Goal: Task Accomplishment & Management: Complete application form

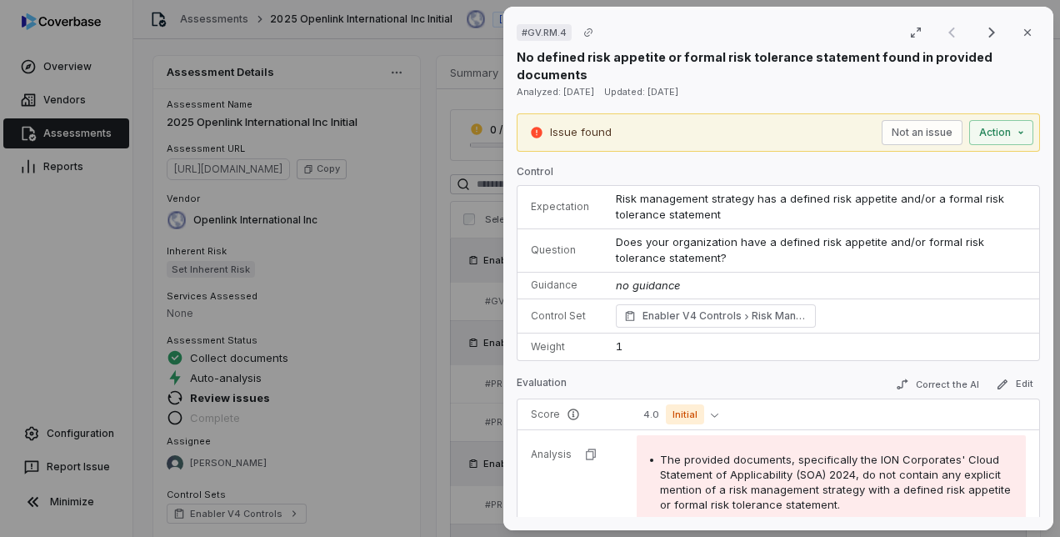
click at [442, 322] on div "# GV.RM.4 Result 1 of 8 Close No defined risk appetite or formal risk tolerance…" at bounding box center [530, 268] width 1060 height 537
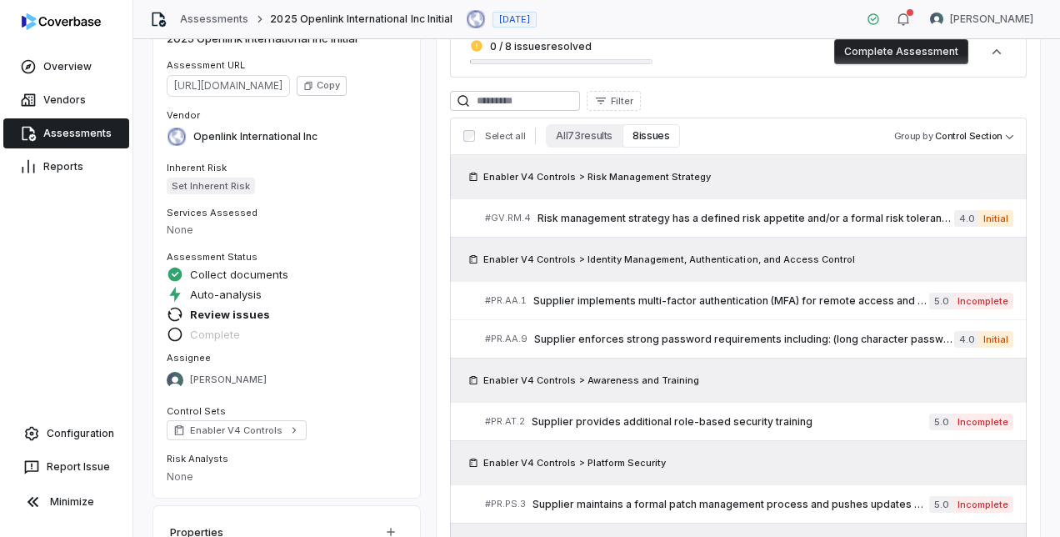
scroll to position [167, 0]
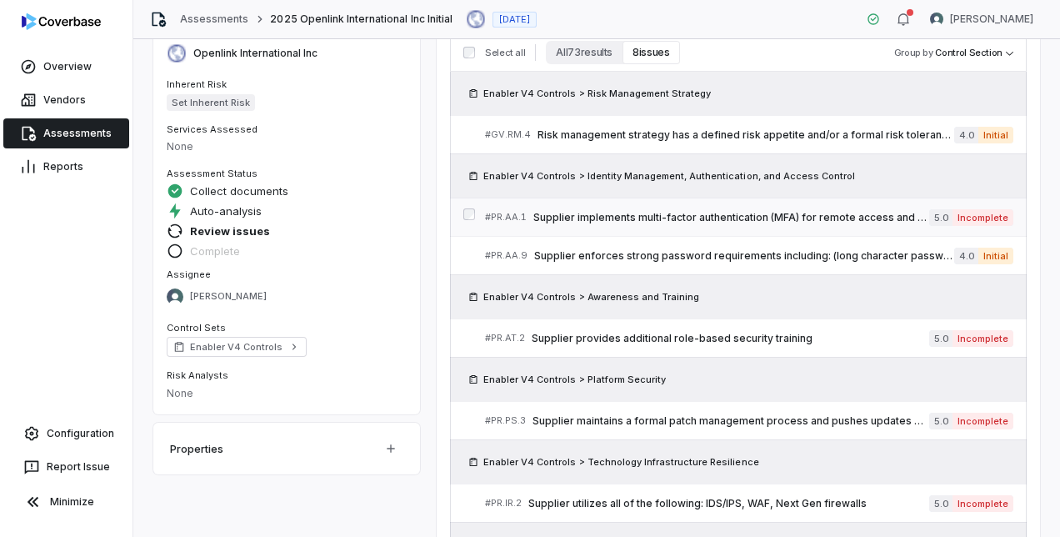
click at [607, 218] on span "Supplier implements multi-factor authentication (MFA) for remote access and con…" at bounding box center [731, 217] width 396 height 13
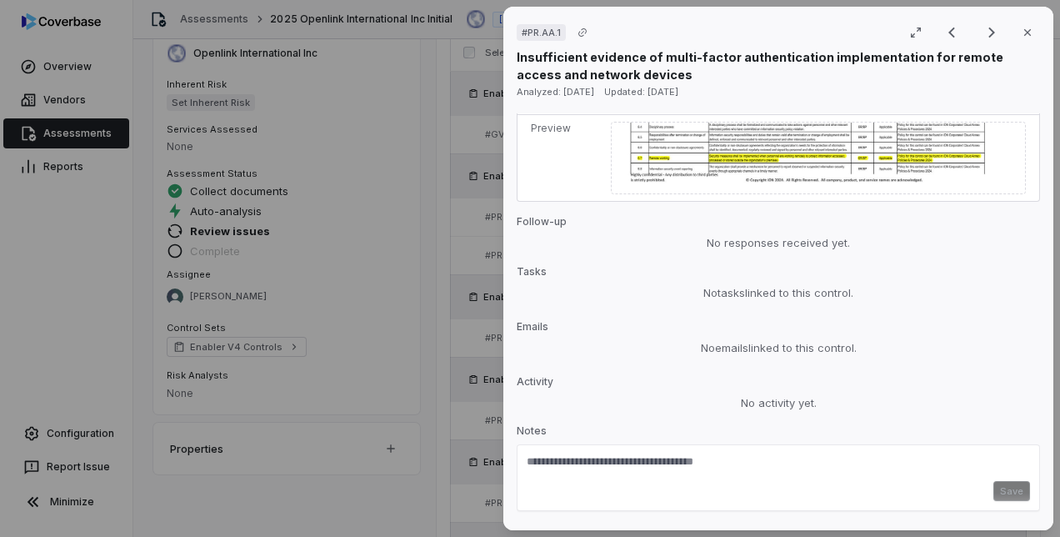
scroll to position [1251, 0]
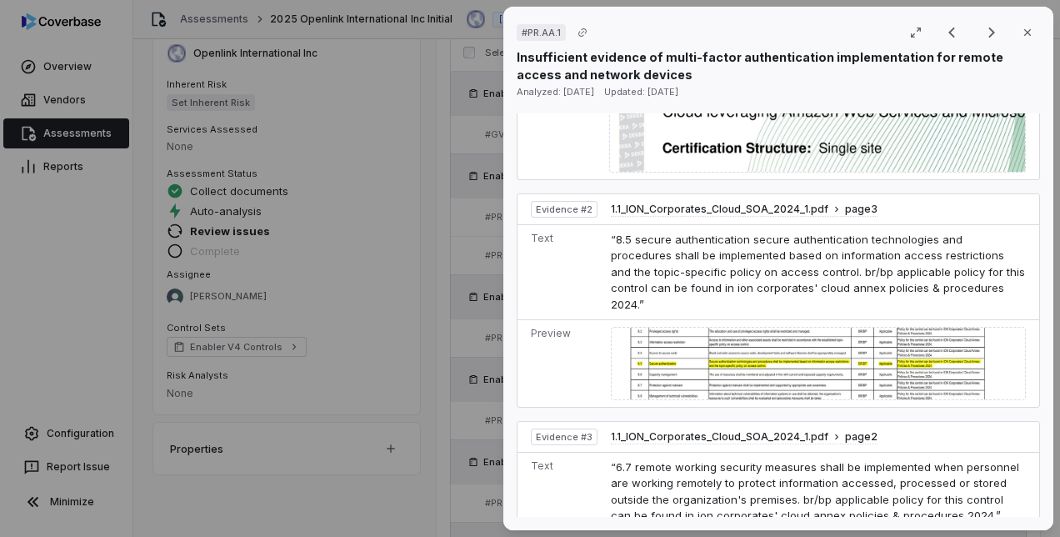
click at [402, 367] on div "# PR.AA.1 Result 2 of 8 Close Insufficient evidence of multi-factor authenticat…" at bounding box center [530, 268] width 1060 height 537
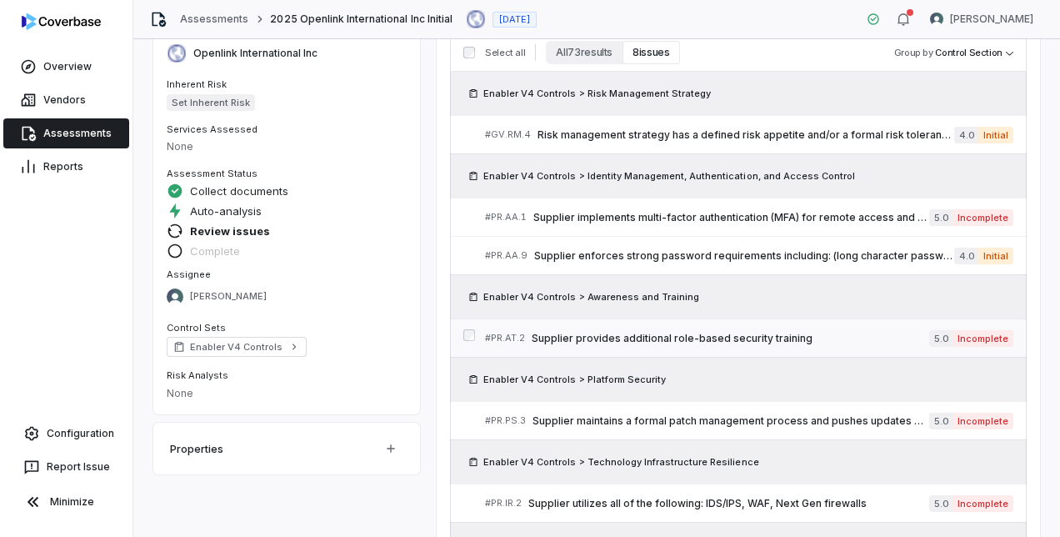
click at [655, 337] on span "Supplier provides additional role-based security training" at bounding box center [731, 338] width 398 height 13
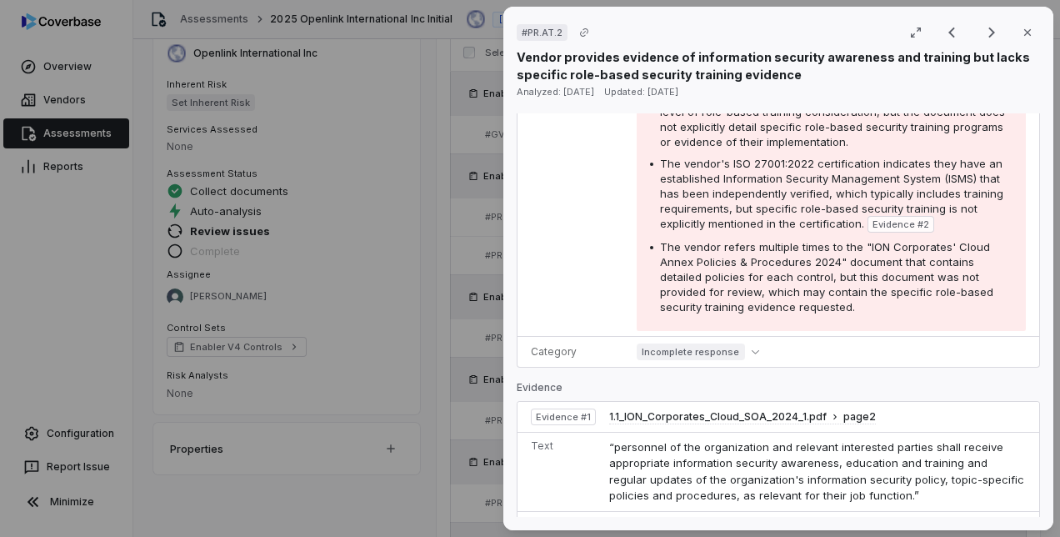
scroll to position [482, 0]
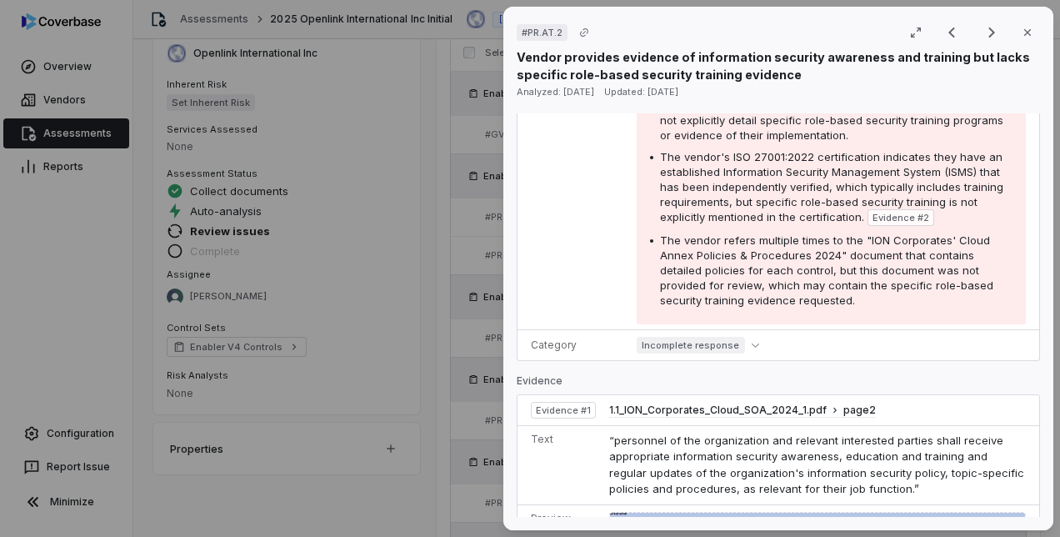
click at [449, 372] on div "# PR.AT.2 Result 4 of 8 Close Vendor provides evidence of information security …" at bounding box center [530, 268] width 1060 height 537
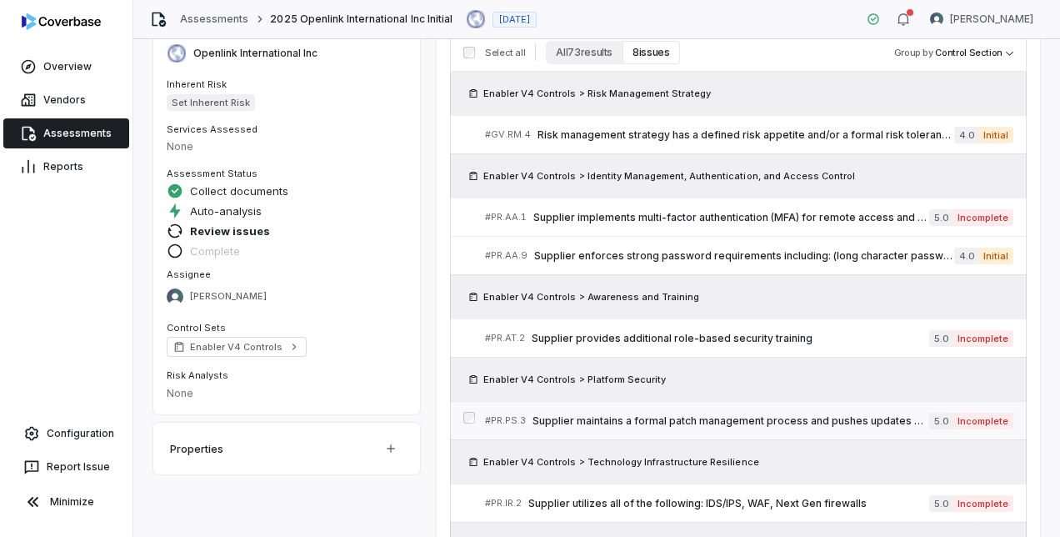
click at [685, 425] on div "# PR.PS.3 Supplier maintains a formal patch management process and pushes updat…" at bounding box center [707, 421] width 444 height 18
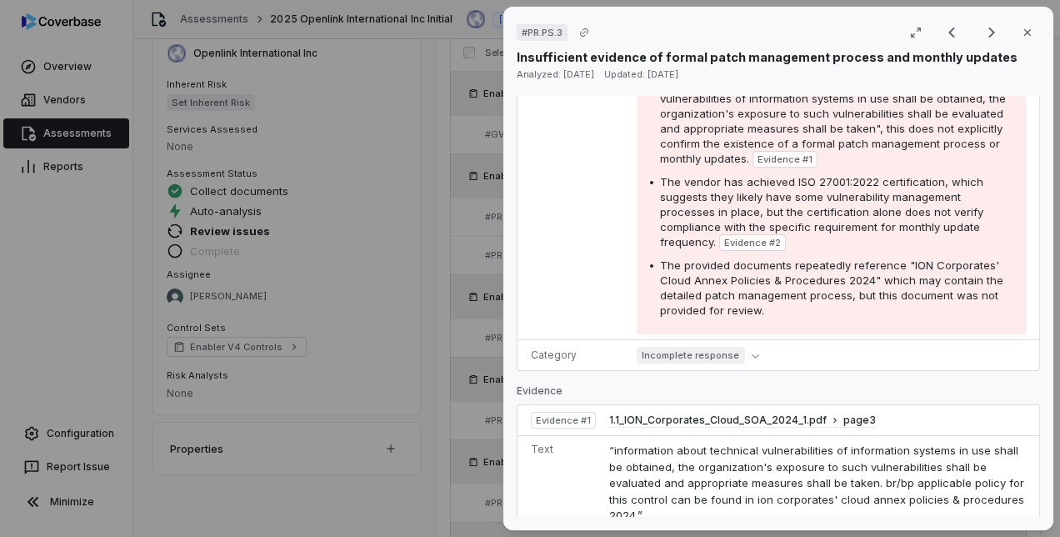
scroll to position [583, 0]
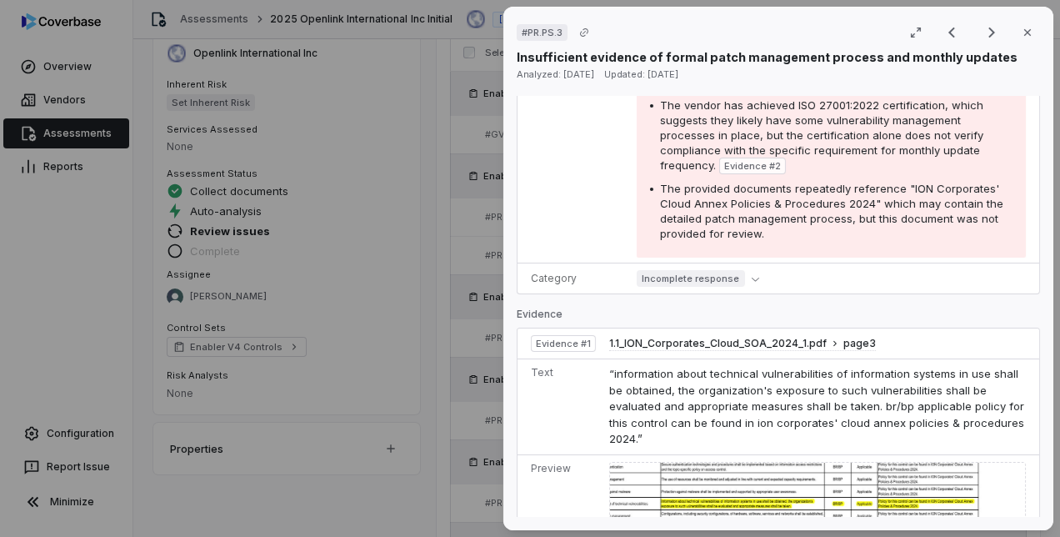
click at [459, 418] on div "# PR.PS.3 Result 5 of 8 Close Insufficient evidence of formal patch management …" at bounding box center [530, 268] width 1060 height 537
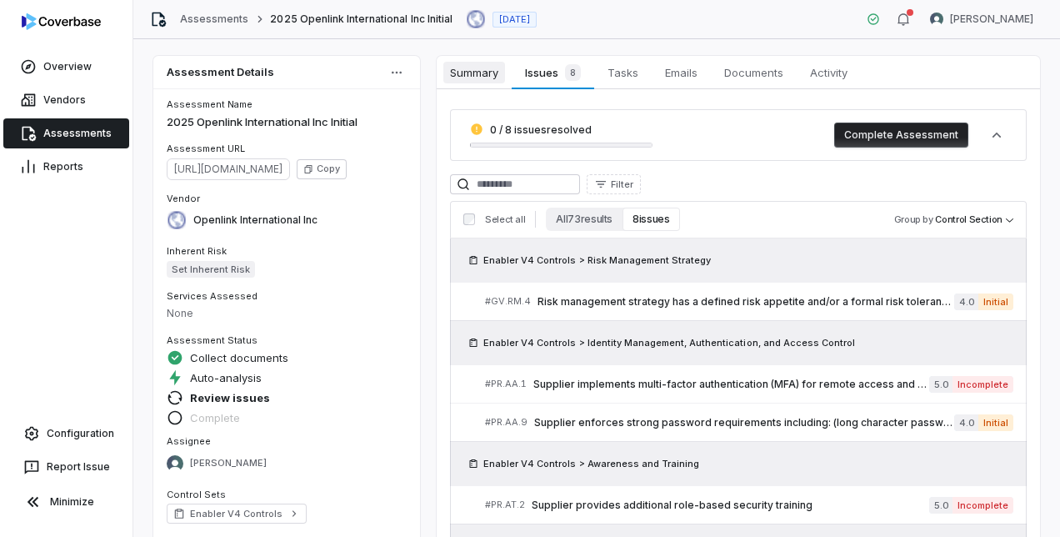
click at [473, 85] on link "Summary Summary" at bounding box center [474, 72] width 75 height 33
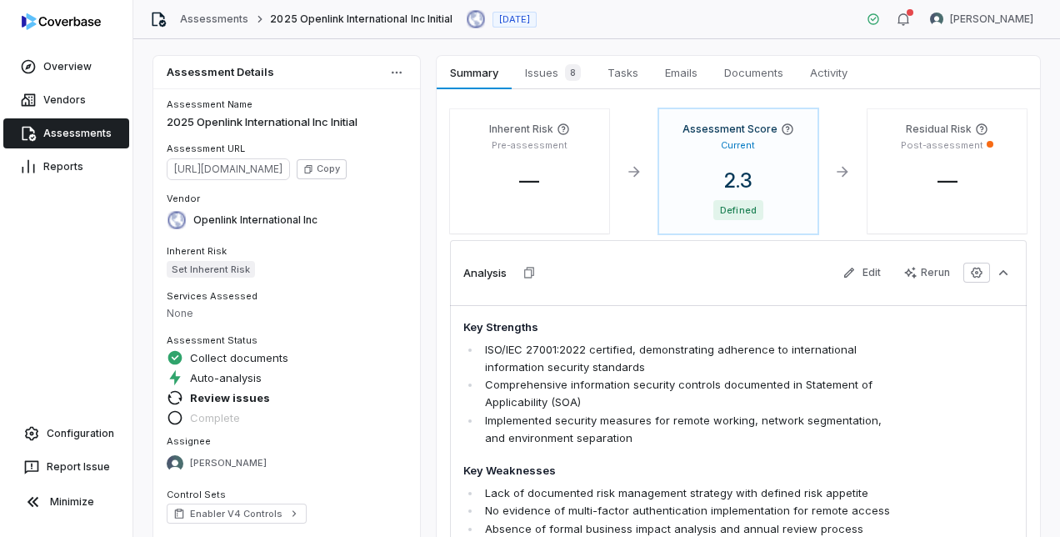
click at [430, 198] on div "Assessment Details Assessment Name 2025 Openlink International Inc Initial Asse…" at bounding box center [596, 546] width 887 height 981
click at [69, 90] on link "Vendors" at bounding box center [66, 100] width 126 height 30
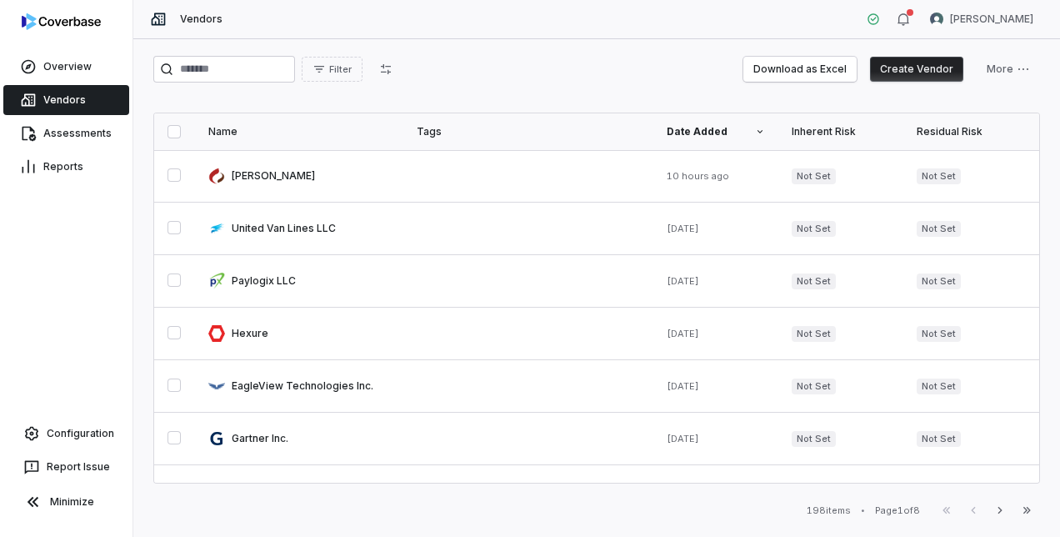
click at [69, 90] on link "Vendors" at bounding box center [66, 100] width 126 height 30
click at [268, 78] on input "search" at bounding box center [224, 69] width 142 height 27
click at [890, 67] on button "Create Vendor" at bounding box center [916, 69] width 93 height 25
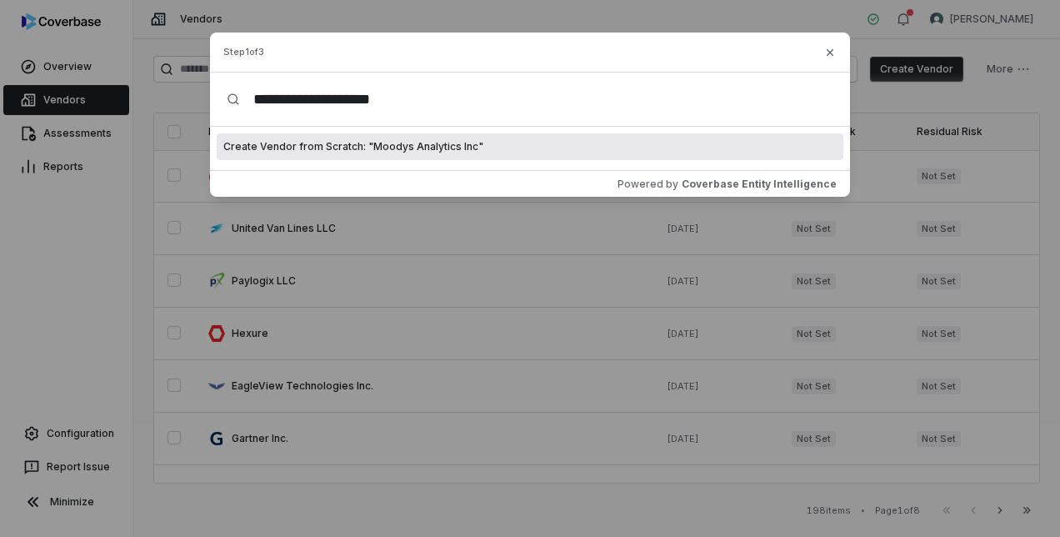
type input "**********"
click at [524, 148] on div "Create Vendor from Scratch: " Moodys Analytics Inc "" at bounding box center [530, 146] width 627 height 27
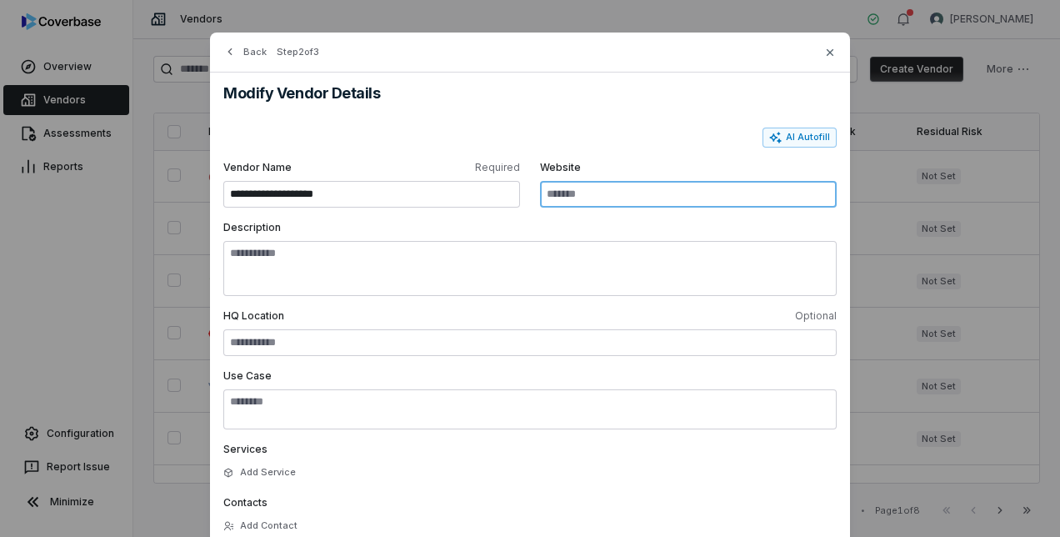
click at [599, 191] on input "Website" at bounding box center [688, 194] width 297 height 27
paste input "**********"
click at [791, 128] on button "AI Autofill" at bounding box center [800, 138] width 74 height 20
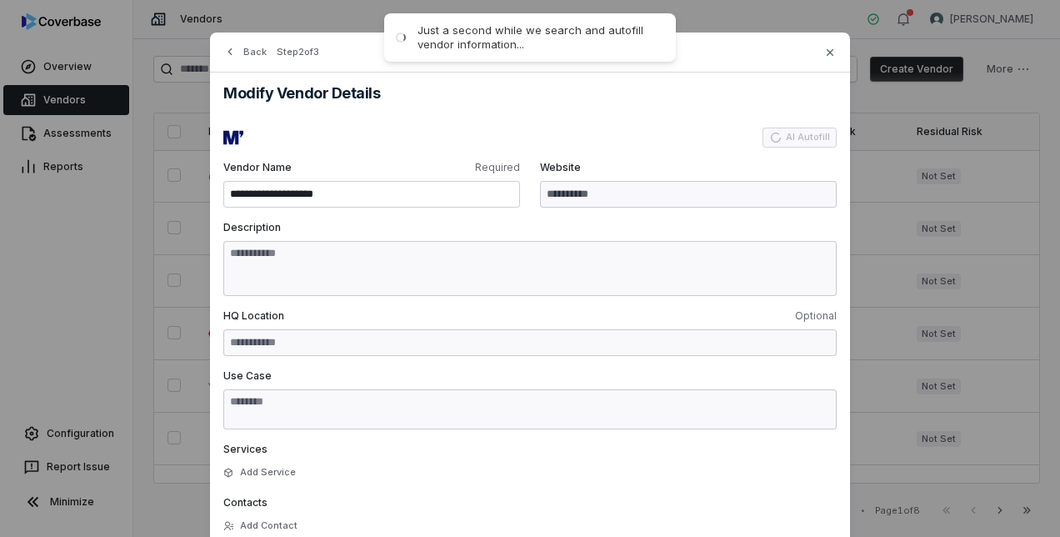
type input "**********"
type textarea "**********"
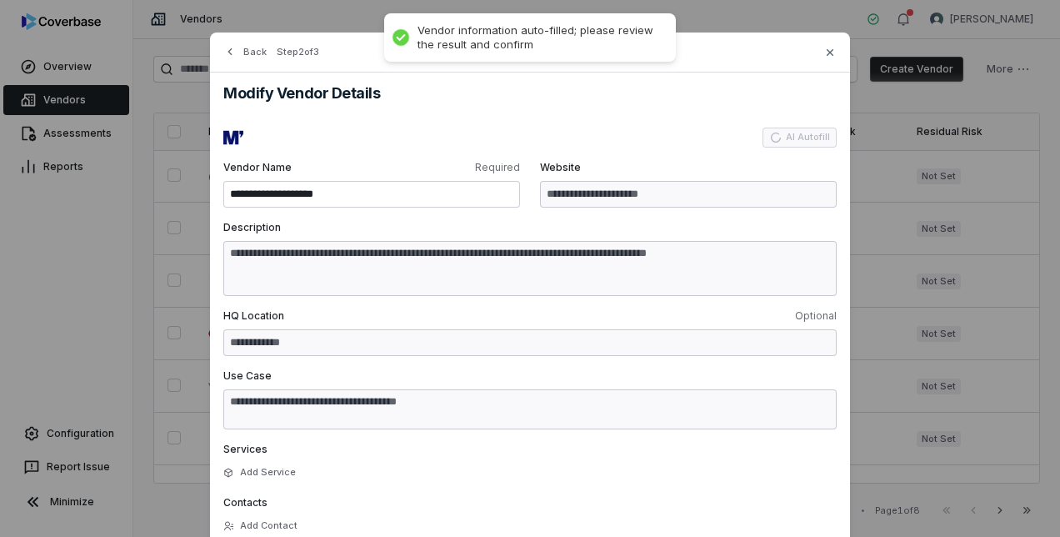
type textarea "**********"
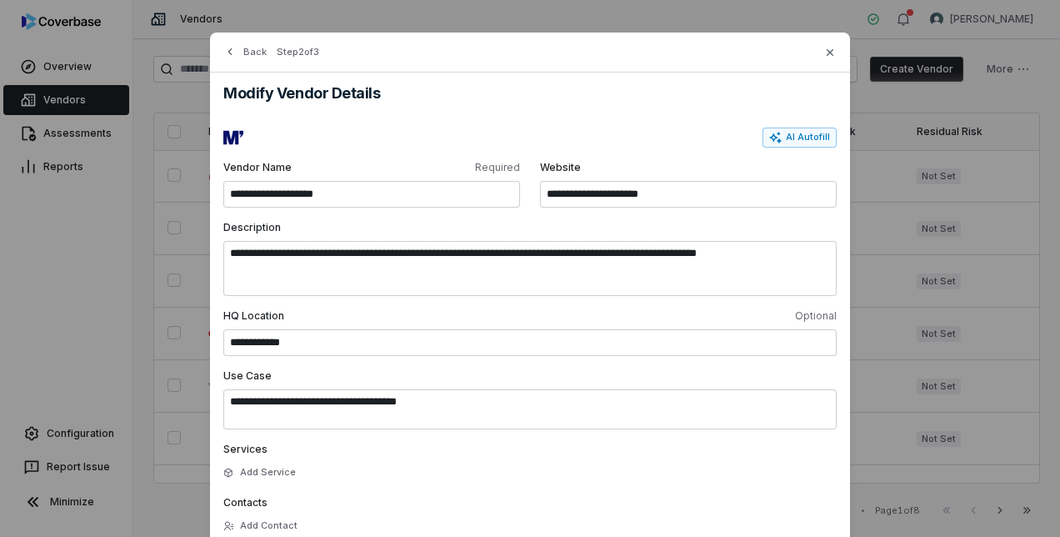
scroll to position [136, 0]
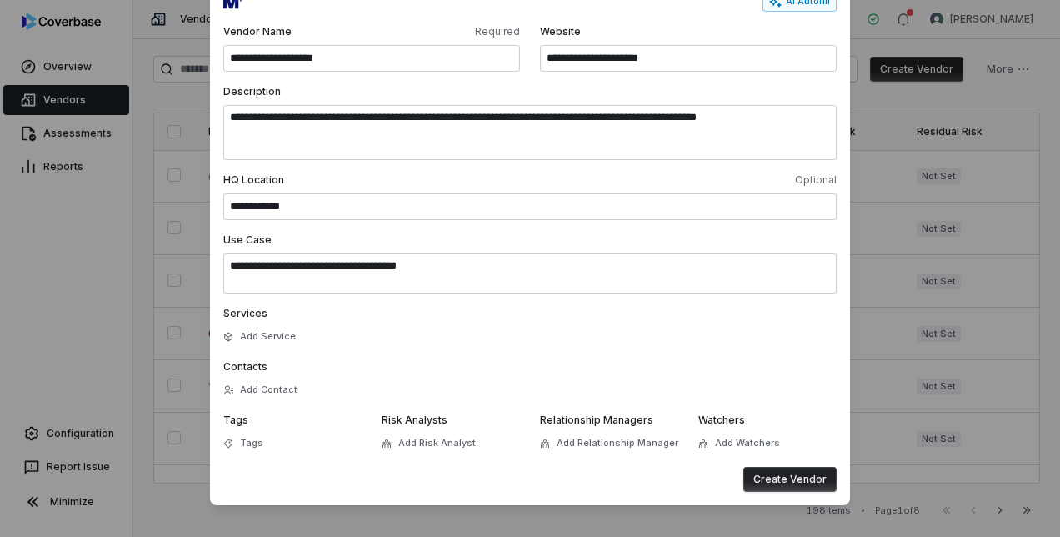
click at [781, 478] on button "Create Vendor" at bounding box center [789, 479] width 93 height 25
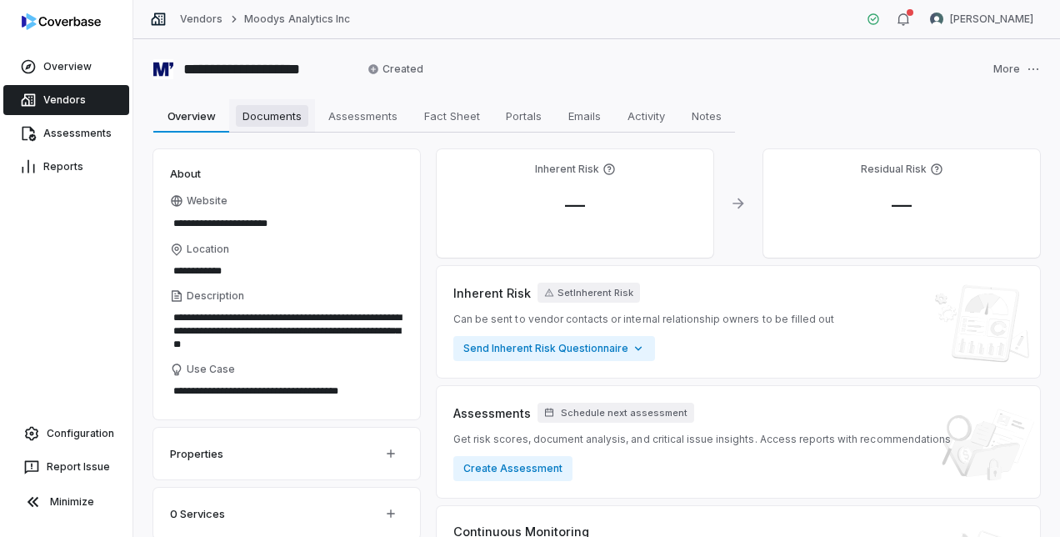
click at [267, 118] on span "Documents" at bounding box center [272, 116] width 73 height 22
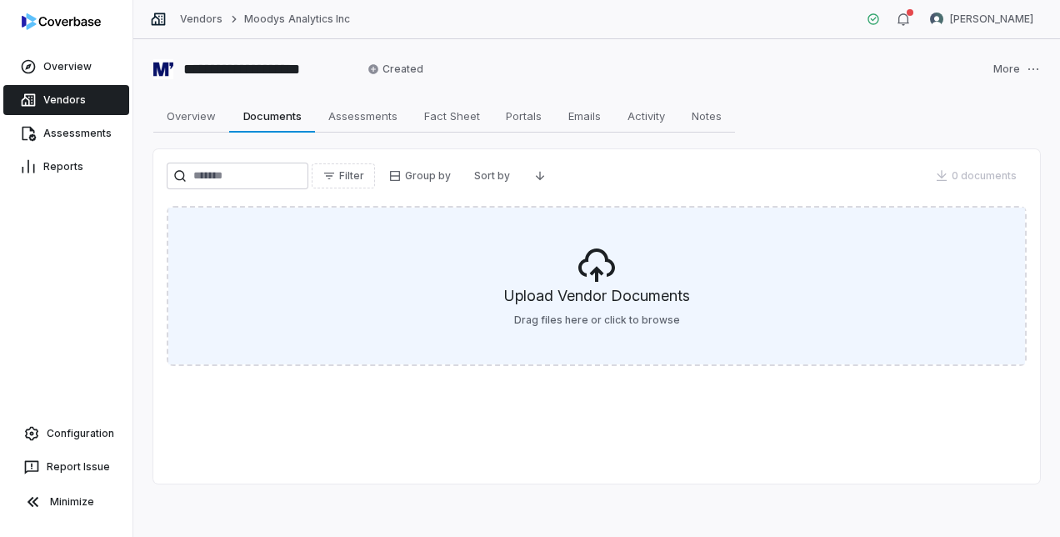
click at [601, 285] on h5 "Upload Vendor Documents" at bounding box center [597, 299] width 186 height 28
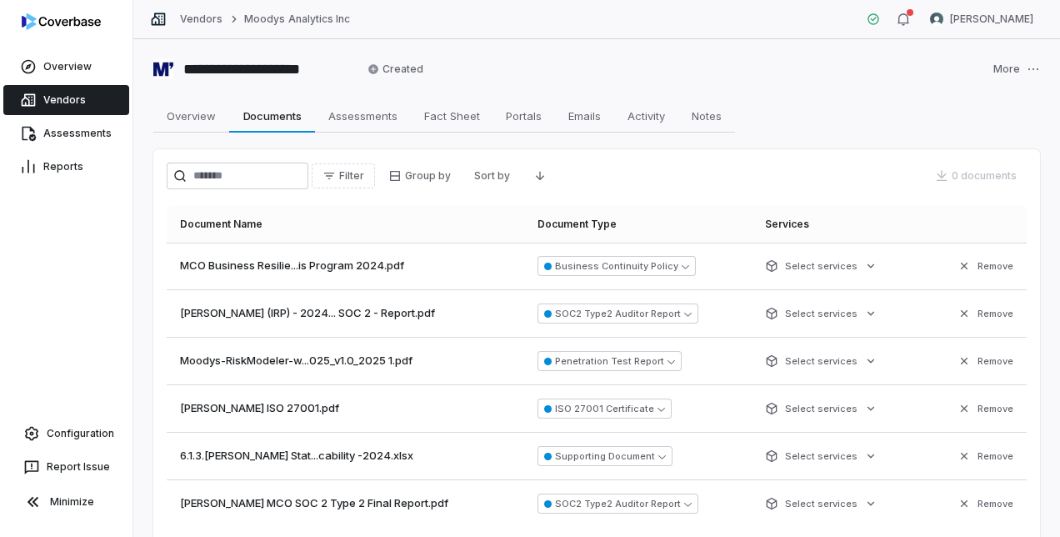
scroll to position [93, 0]
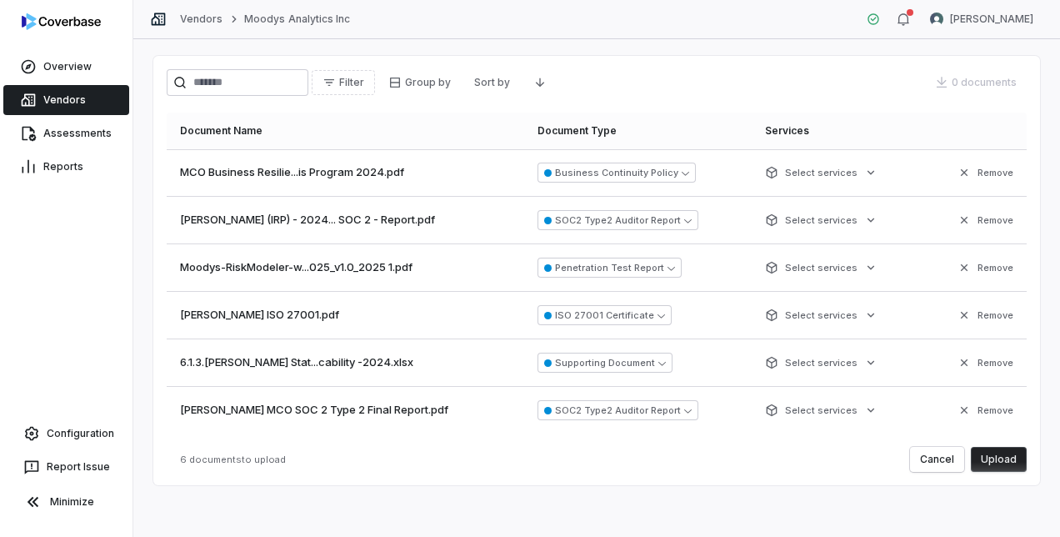
click at [990, 457] on button "Upload" at bounding box center [999, 459] width 56 height 25
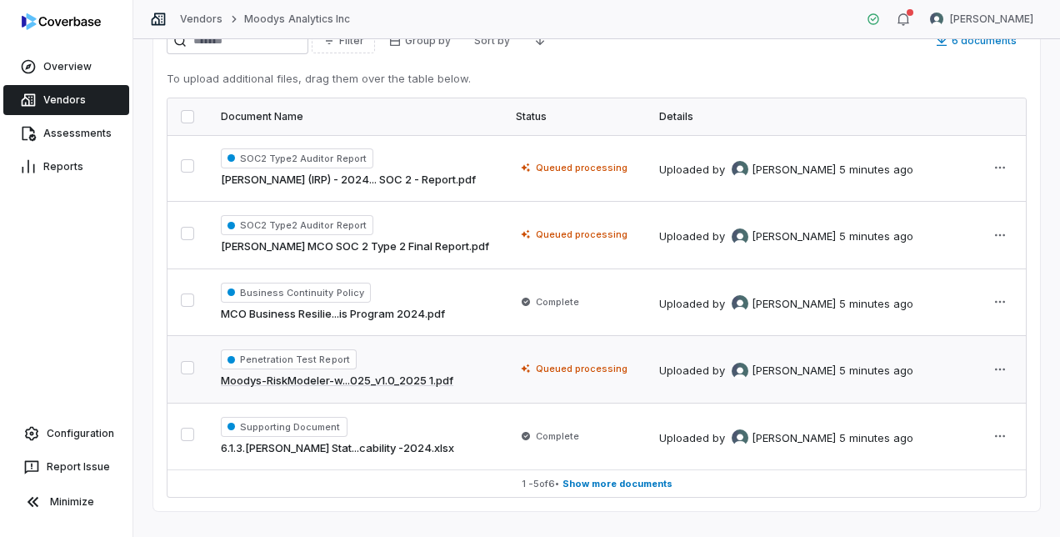
scroll to position [160, 0]
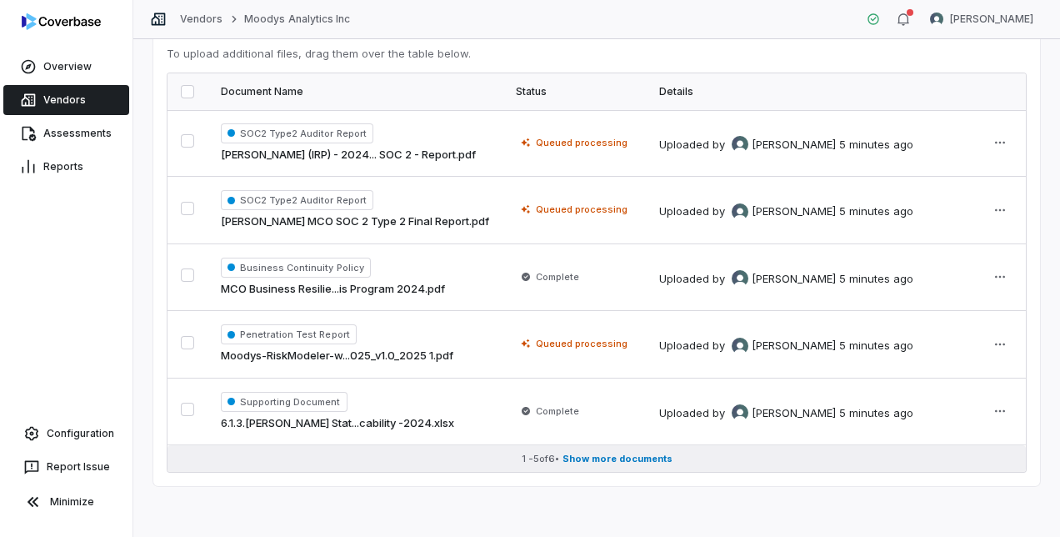
click at [643, 460] on span "Show more documents" at bounding box center [618, 459] width 110 height 13
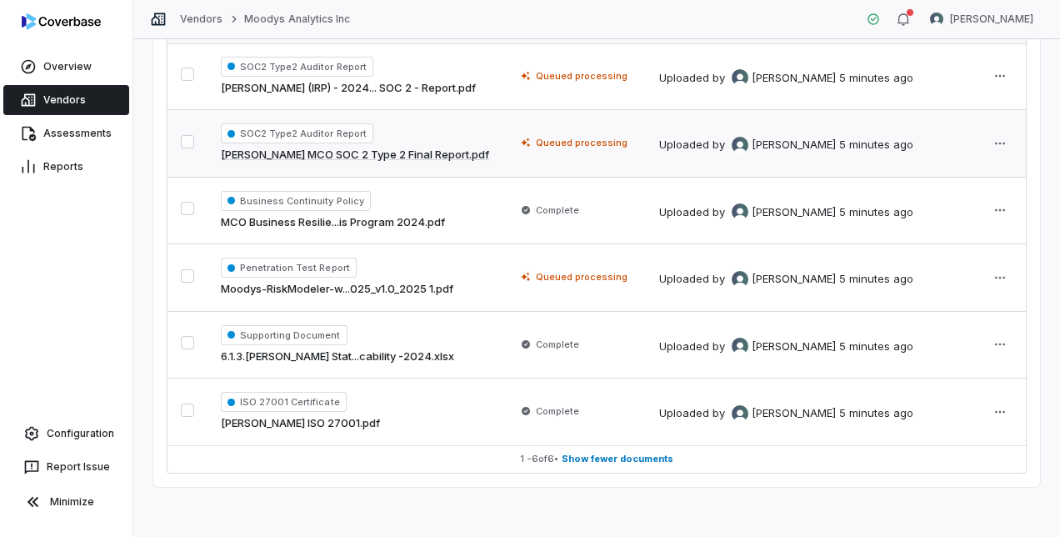
scroll to position [0, 0]
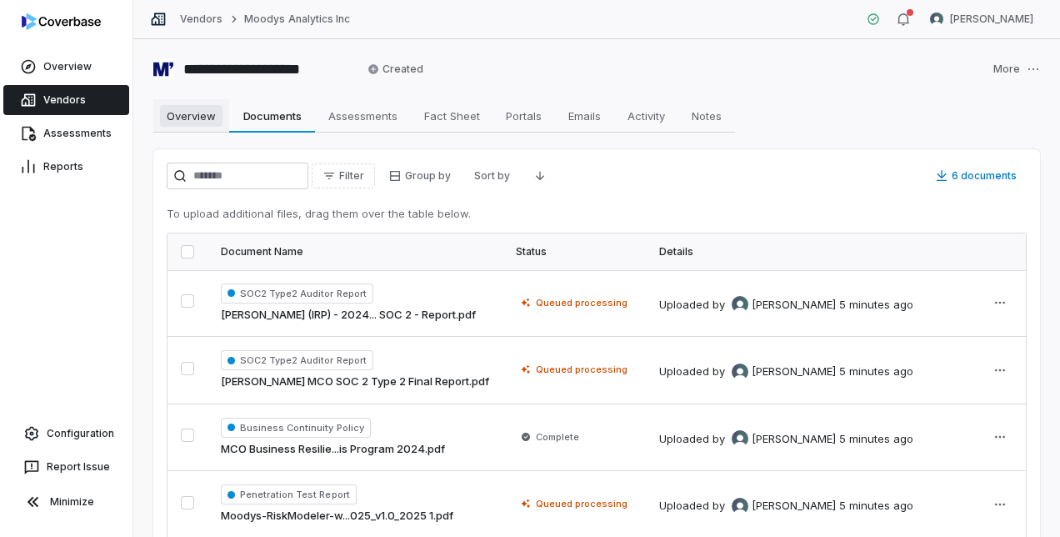
click at [175, 120] on span "Overview" at bounding box center [191, 116] width 63 height 22
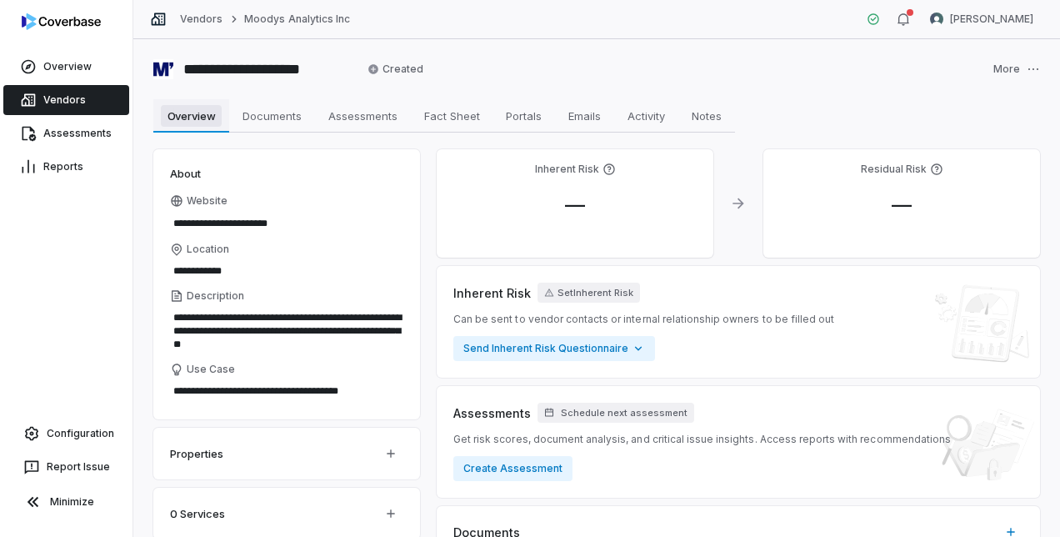
click at [192, 118] on span "Overview" at bounding box center [192, 116] width 62 height 22
type textarea "*"
click at [108, 130] on link "Assessments" at bounding box center [66, 133] width 126 height 30
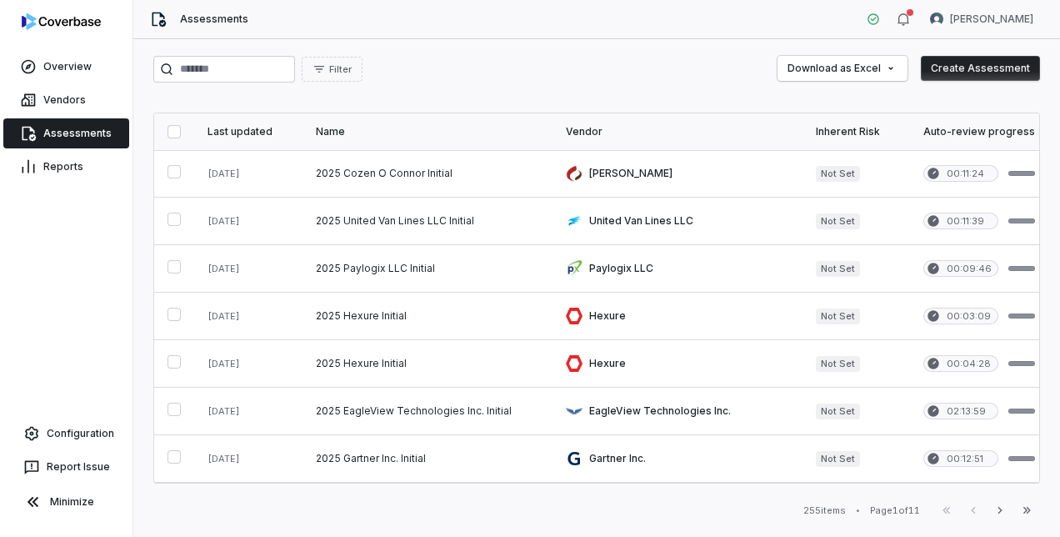
click at [940, 77] on button "Create Assessment" at bounding box center [980, 68] width 119 height 25
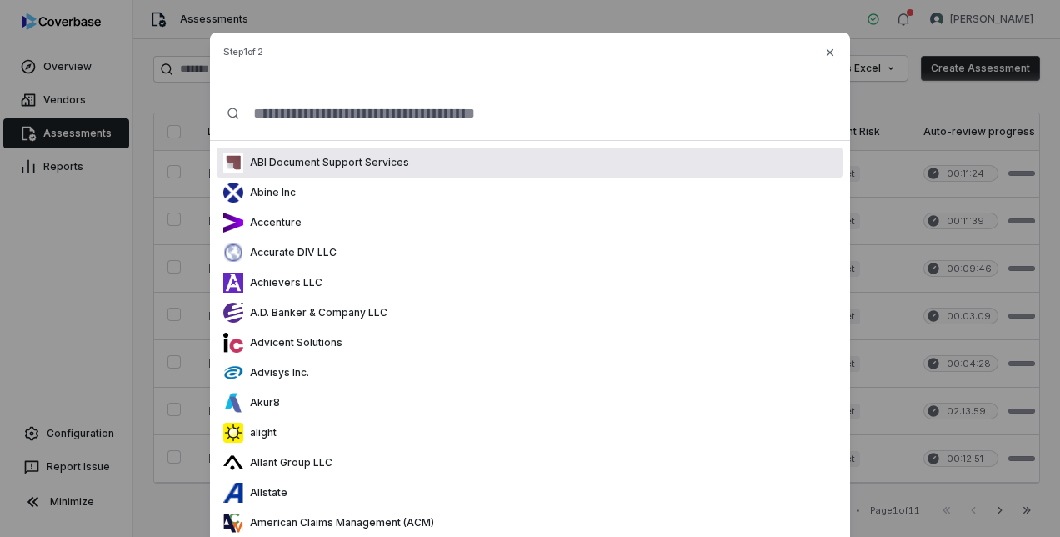
type input "**********"
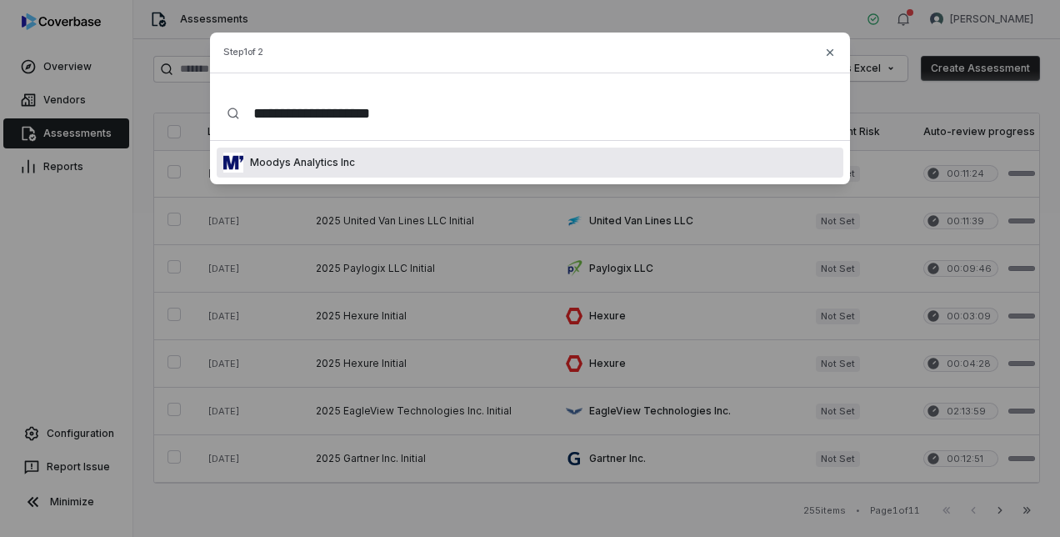
type input "**********"
click at [403, 161] on div "Moodys Analytics Inc" at bounding box center [530, 163] width 627 height 30
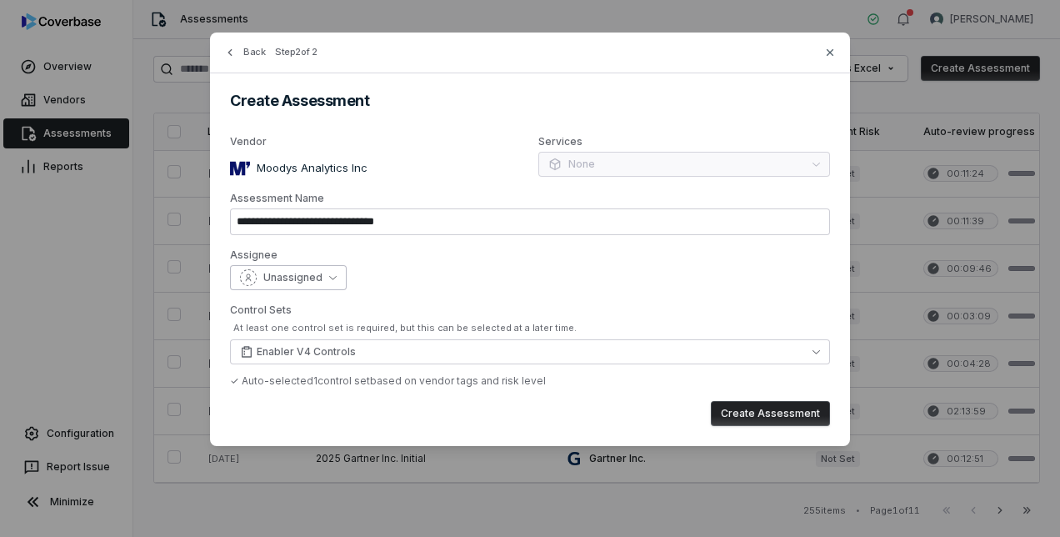
click at [308, 280] on span "Unassigned" at bounding box center [292, 277] width 59 height 13
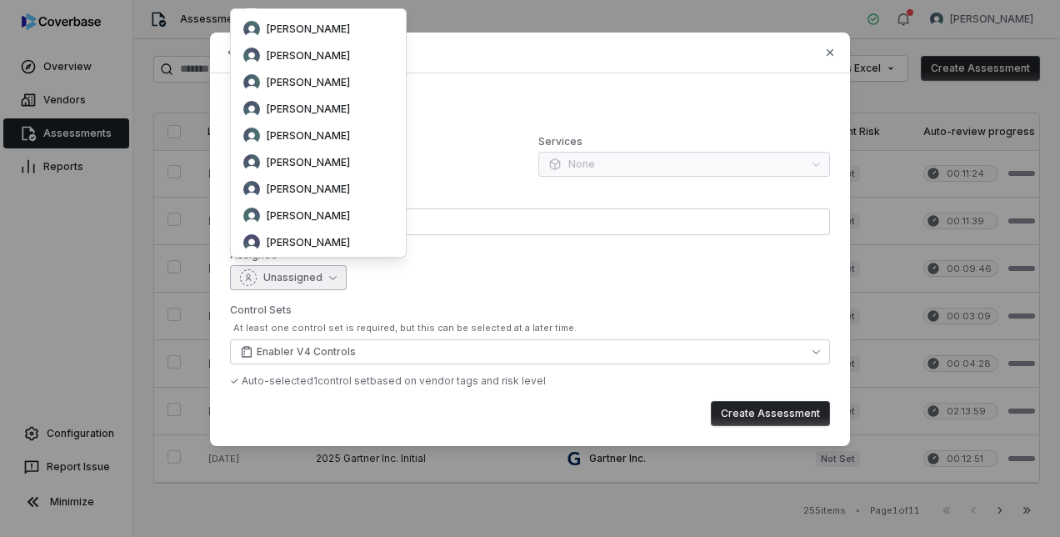
scroll to position [388, 0]
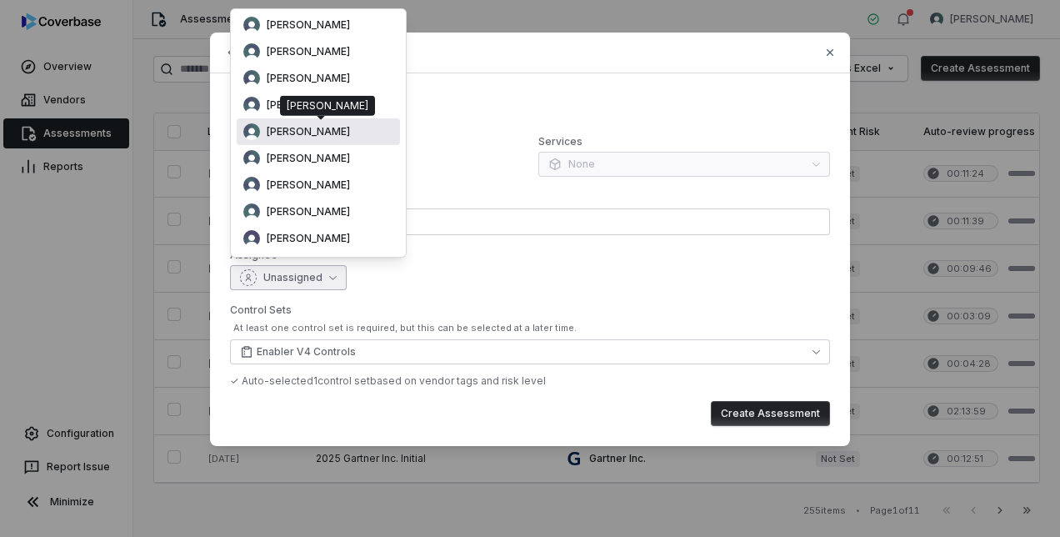
click at [324, 133] on span "[PERSON_NAME]" at bounding box center [308, 131] width 83 height 13
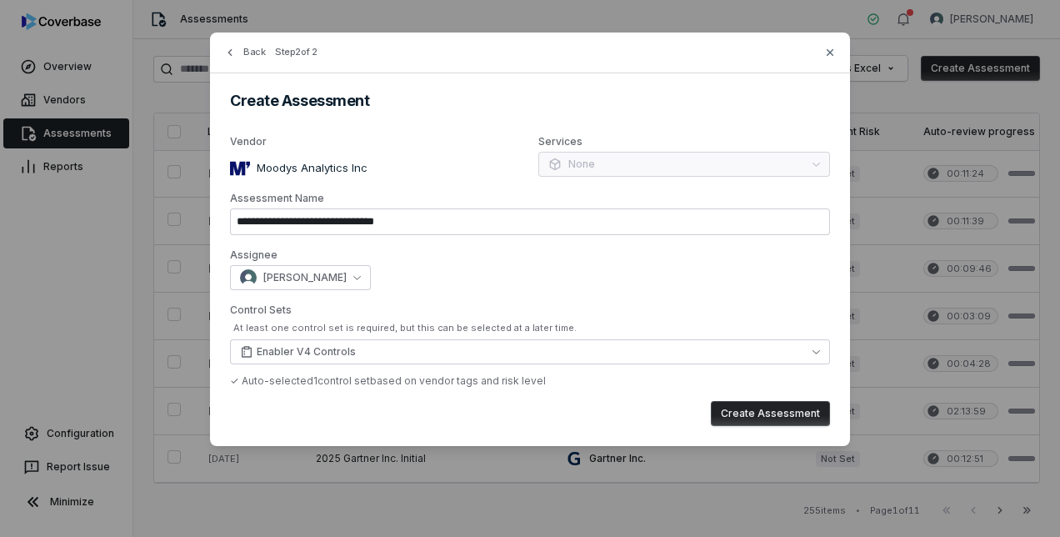
click at [768, 408] on button "Create Assessment" at bounding box center [770, 413] width 119 height 25
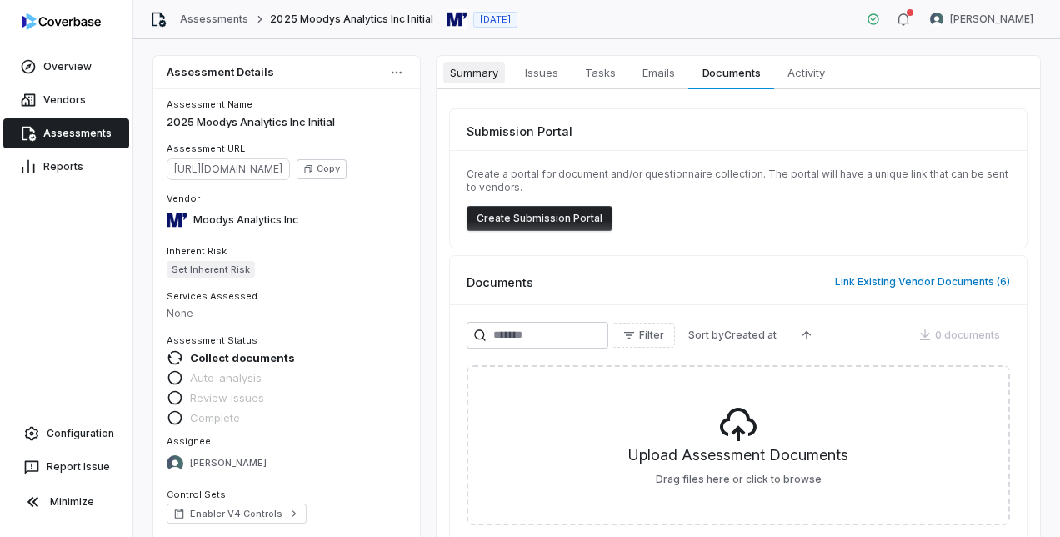
click at [486, 73] on span "Summary" at bounding box center [474, 73] width 62 height 22
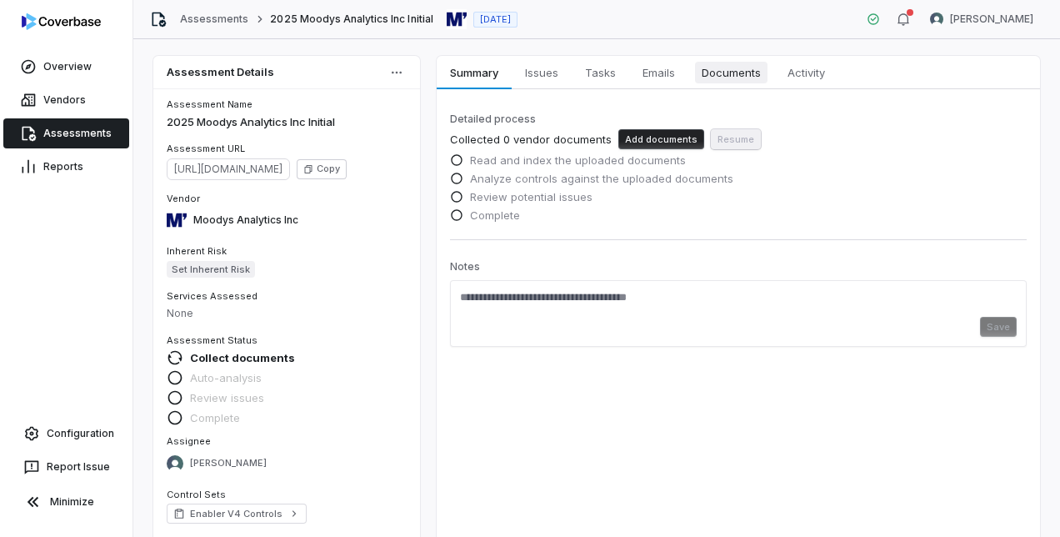
click at [726, 72] on span "Documents" at bounding box center [731, 73] width 73 height 22
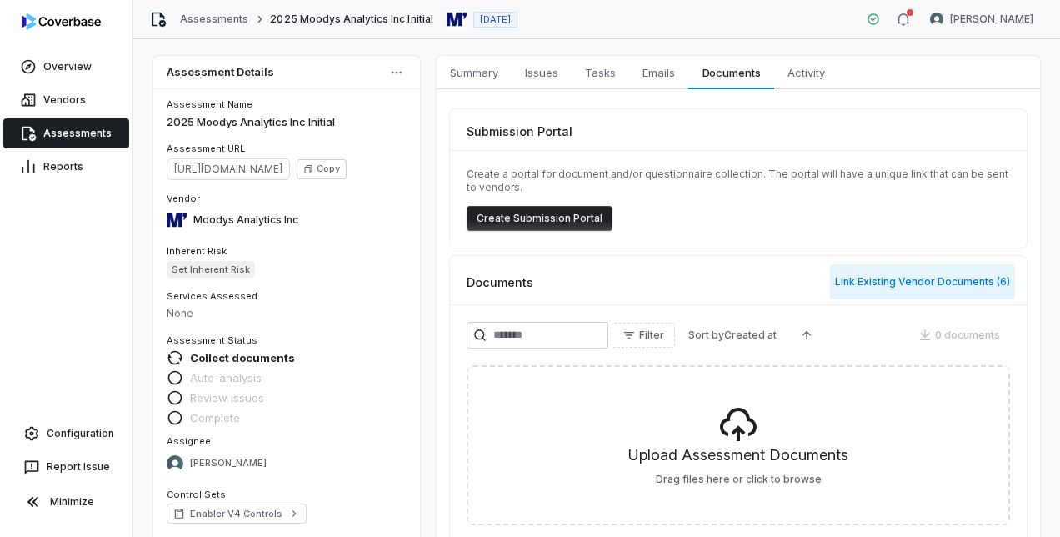
click at [866, 280] on button "Link Existing Vendor Documents ( 6 )" at bounding box center [922, 281] width 185 height 35
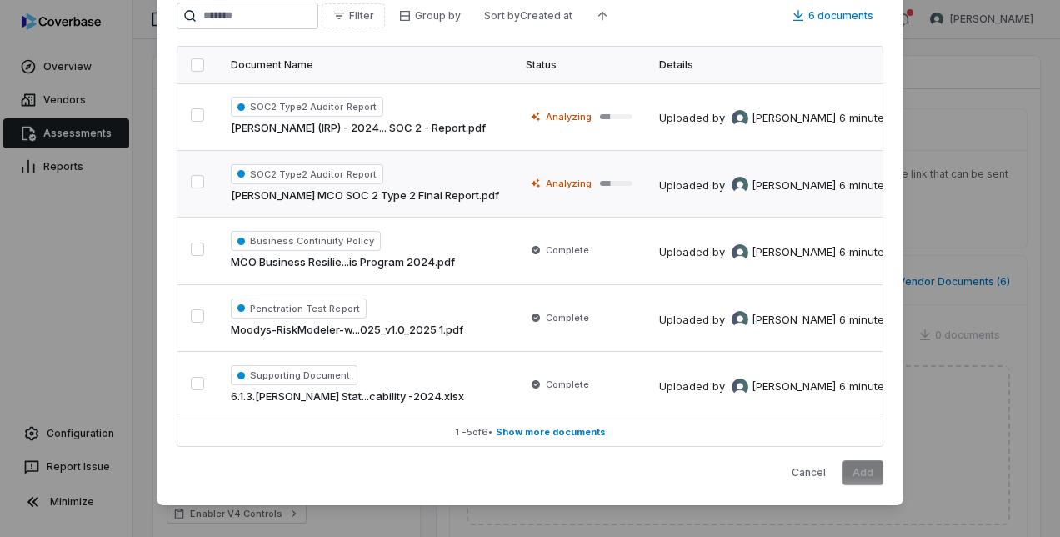
scroll to position [2, 0]
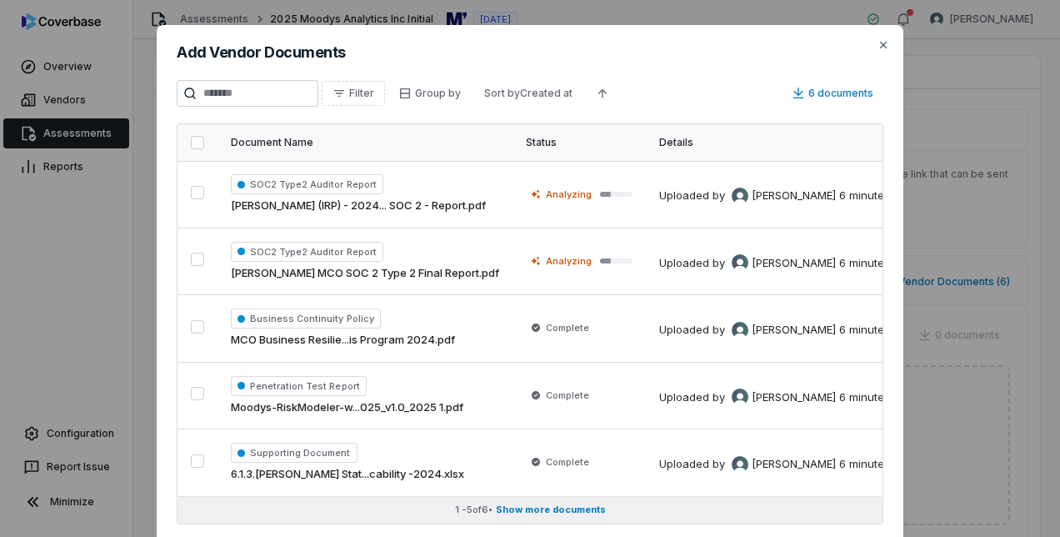
click at [563, 513] on span "Show more documents" at bounding box center [551, 509] width 110 height 13
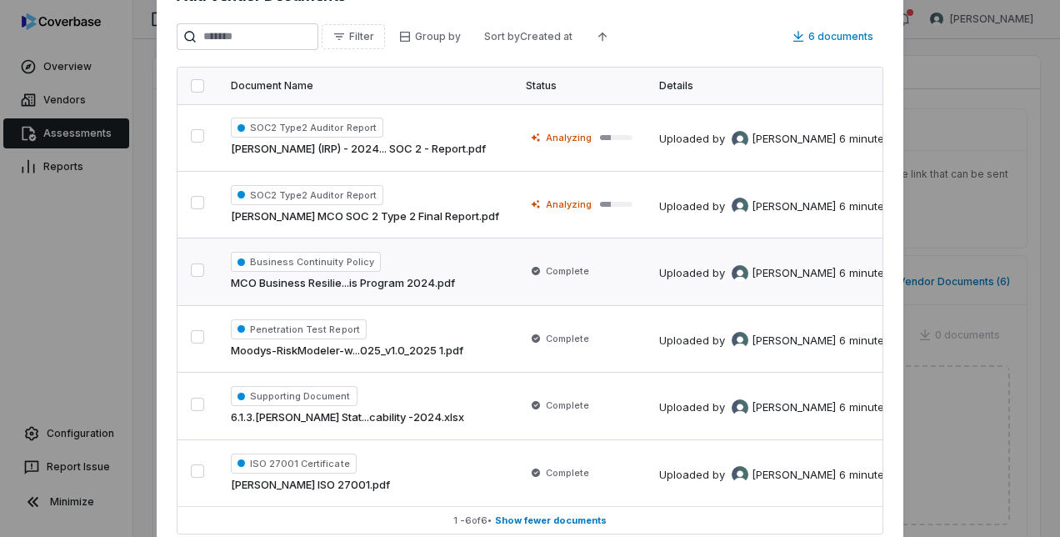
scroll to position [0, 0]
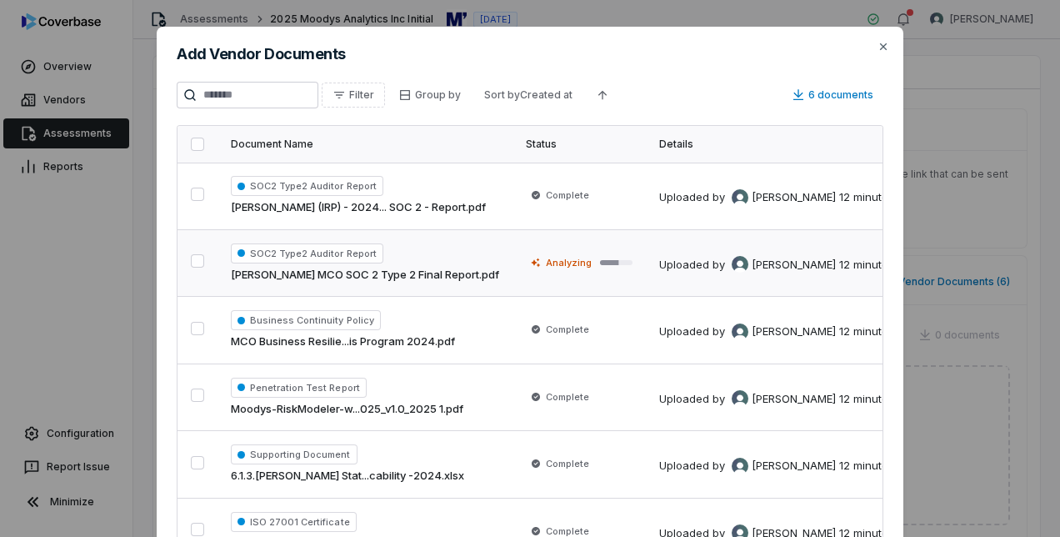
click at [600, 261] on div at bounding box center [616, 262] width 33 height 5
click at [578, 258] on div "Analyzing" at bounding box center [579, 262] width 107 height 17
click at [651, 48] on h2 "Add Vendor Documents" at bounding box center [530, 54] width 707 height 15
click at [546, 262] on span "Analyzing" at bounding box center [569, 262] width 46 height 13
click at [546, 267] on span "Analyzing" at bounding box center [569, 262] width 46 height 13
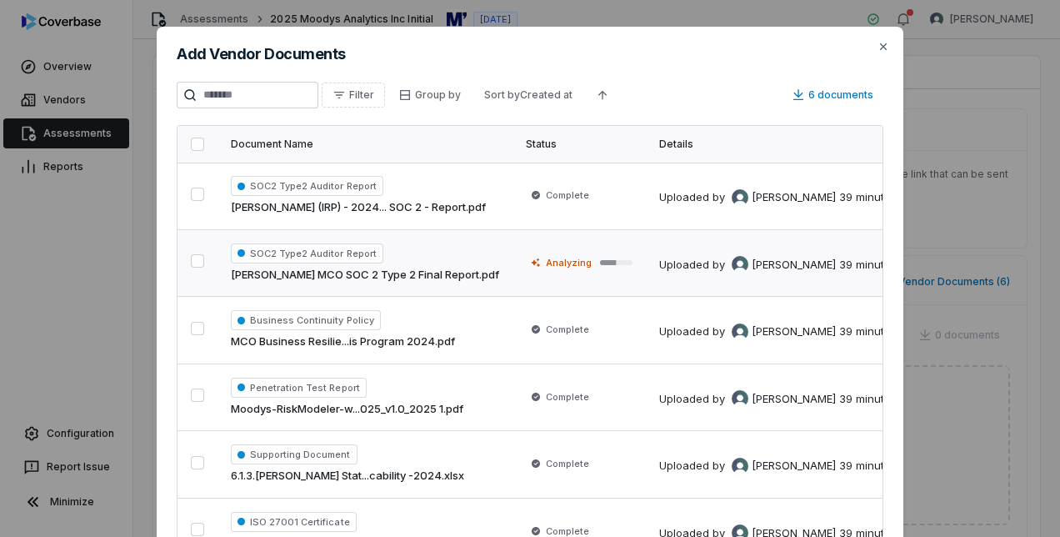
click at [553, 263] on span "Analyzing" at bounding box center [569, 262] width 46 height 13
click at [552, 267] on span "Analyzing" at bounding box center [569, 262] width 46 height 13
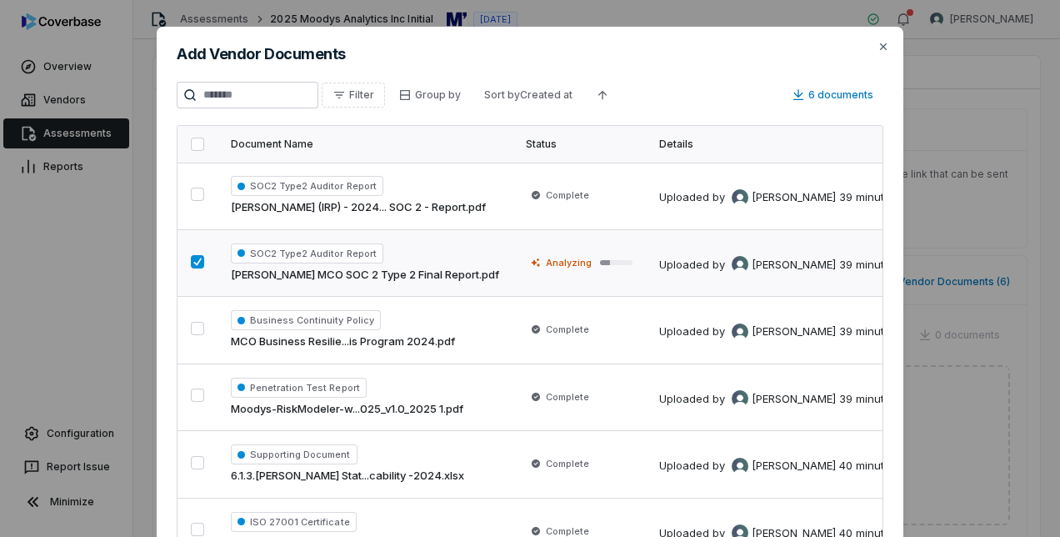
click at [552, 267] on span "Analyzing" at bounding box center [569, 262] width 46 height 13
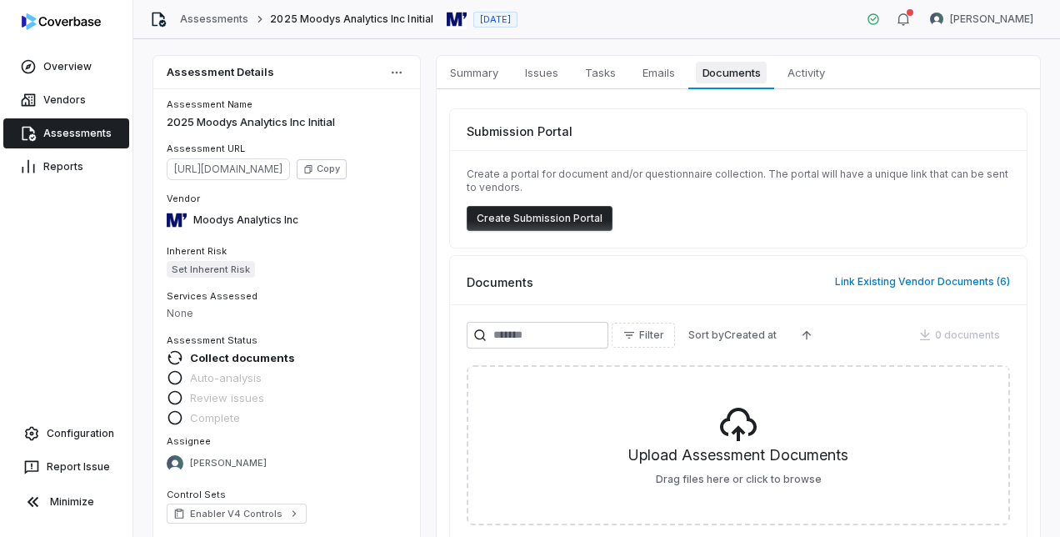
click at [712, 78] on span "Documents" at bounding box center [732, 73] width 72 height 22
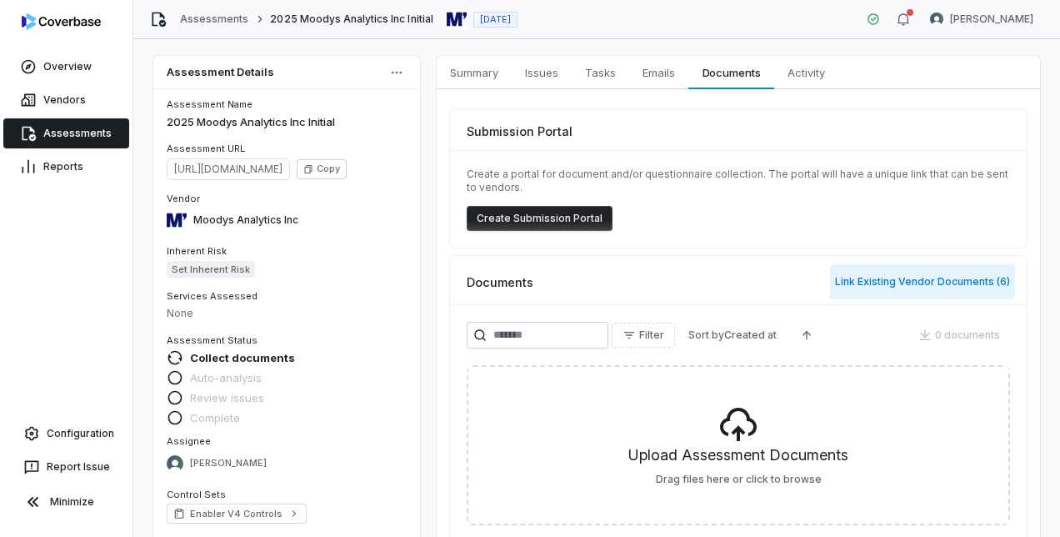
click at [861, 277] on button "Link Existing Vendor Documents ( 6 )" at bounding box center [922, 281] width 185 height 35
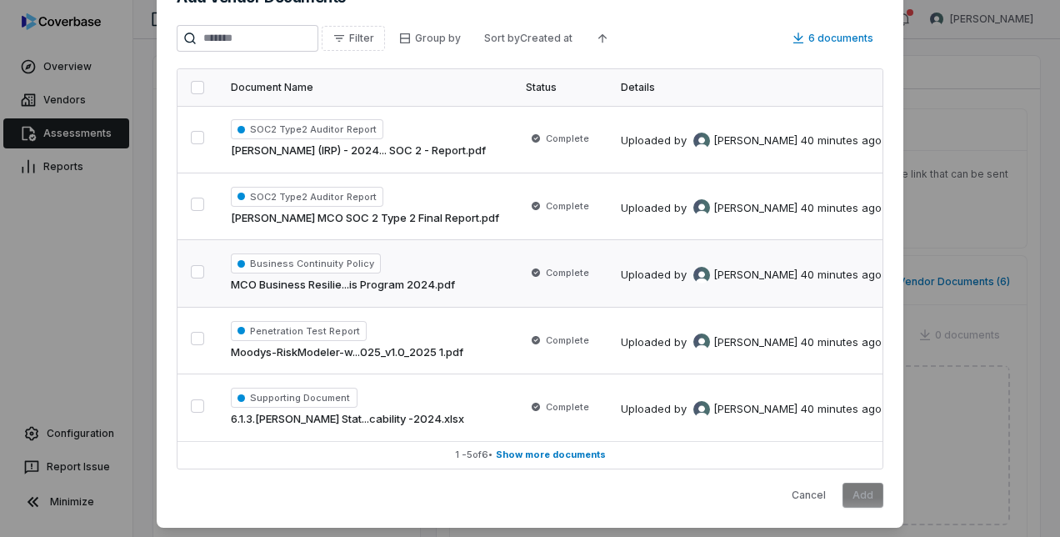
scroll to position [77, 0]
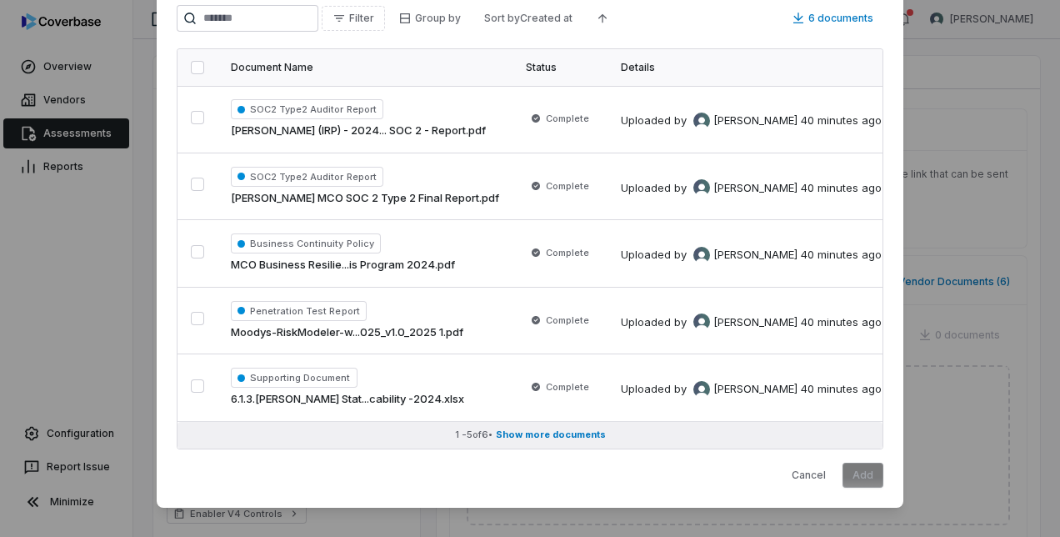
click at [570, 435] on span "Show more documents" at bounding box center [551, 434] width 110 height 13
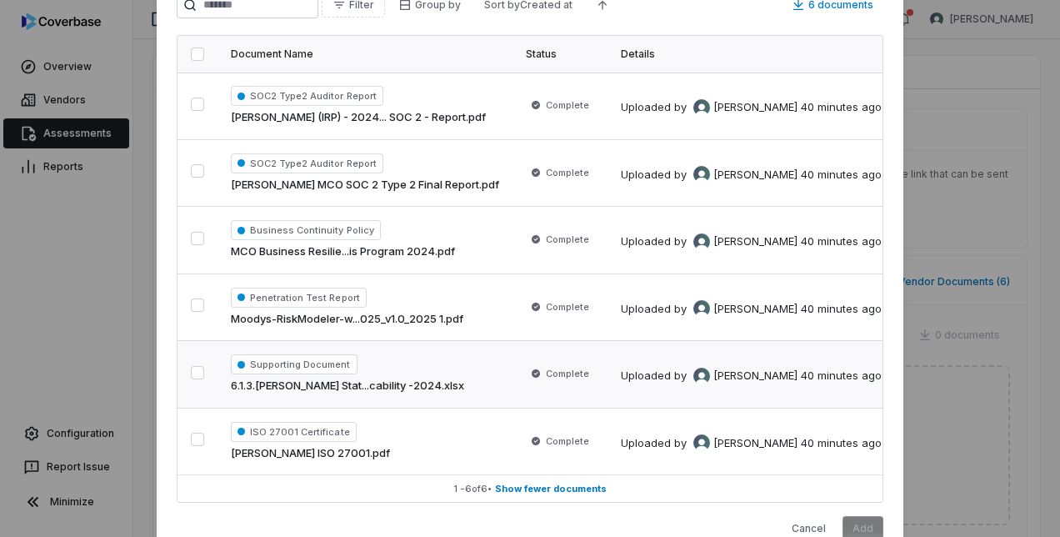
scroll to position [0, 0]
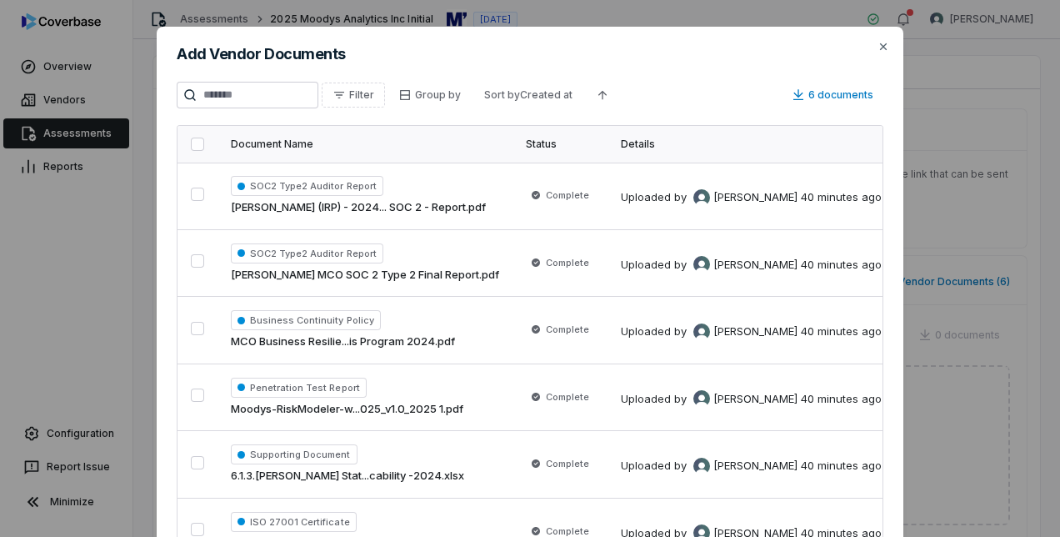
click at [942, 280] on div "Add Vendor Documents Filter Group by Sort by Created at 6 documents Document Na…" at bounding box center [530, 341] width 1060 height 683
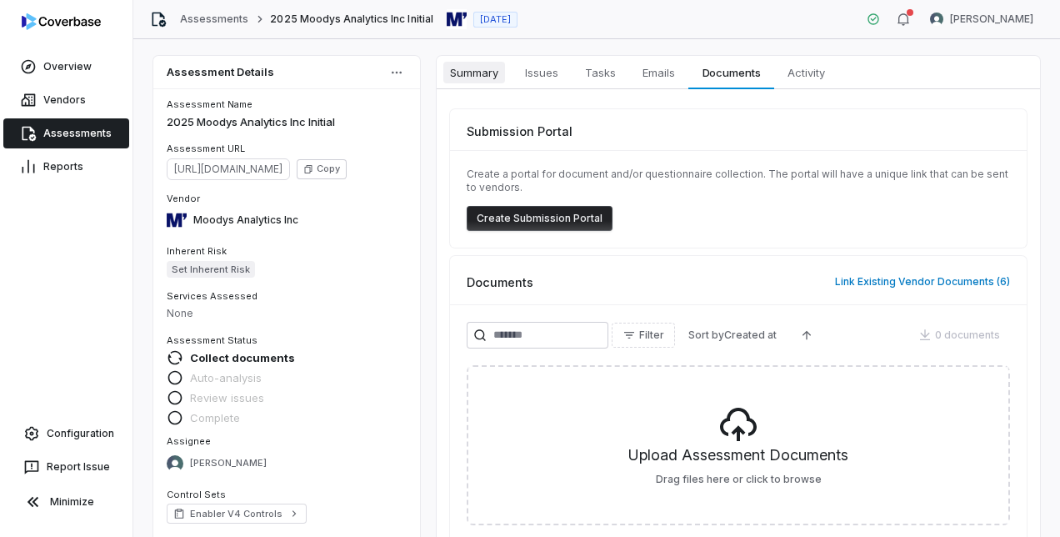
click at [475, 70] on span "Summary" at bounding box center [474, 73] width 62 height 22
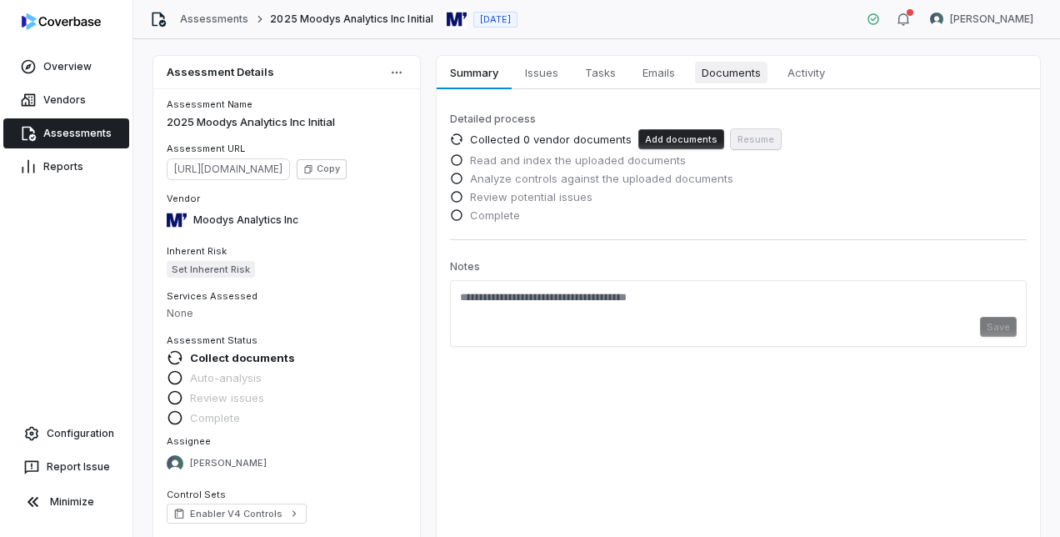
click at [748, 77] on span "Documents" at bounding box center [731, 73] width 73 height 22
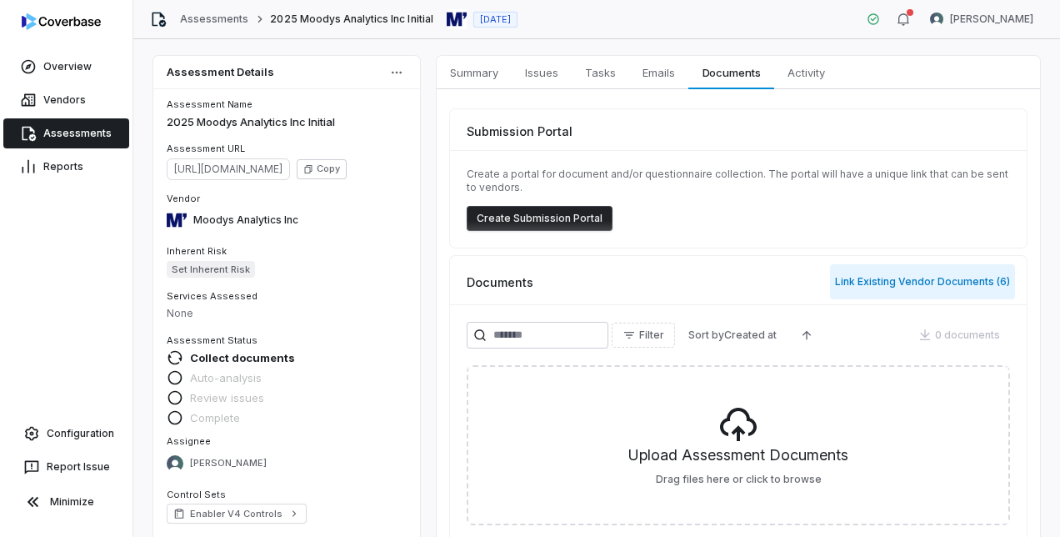
click at [869, 281] on button "Link Existing Vendor Documents ( 6 )" at bounding box center [922, 281] width 185 height 35
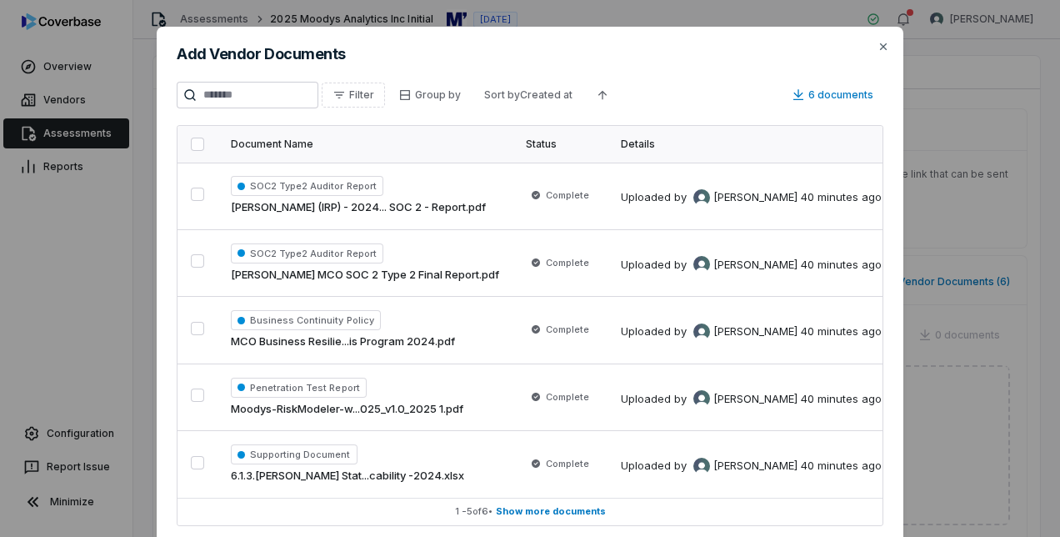
click at [196, 145] on button "button" at bounding box center [197, 144] width 13 height 13
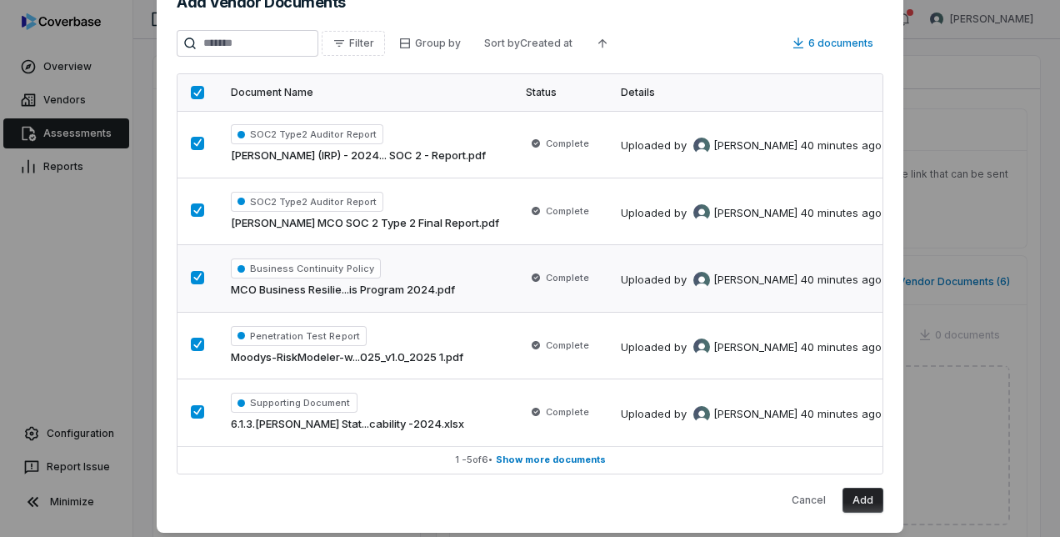
scroll to position [77, 0]
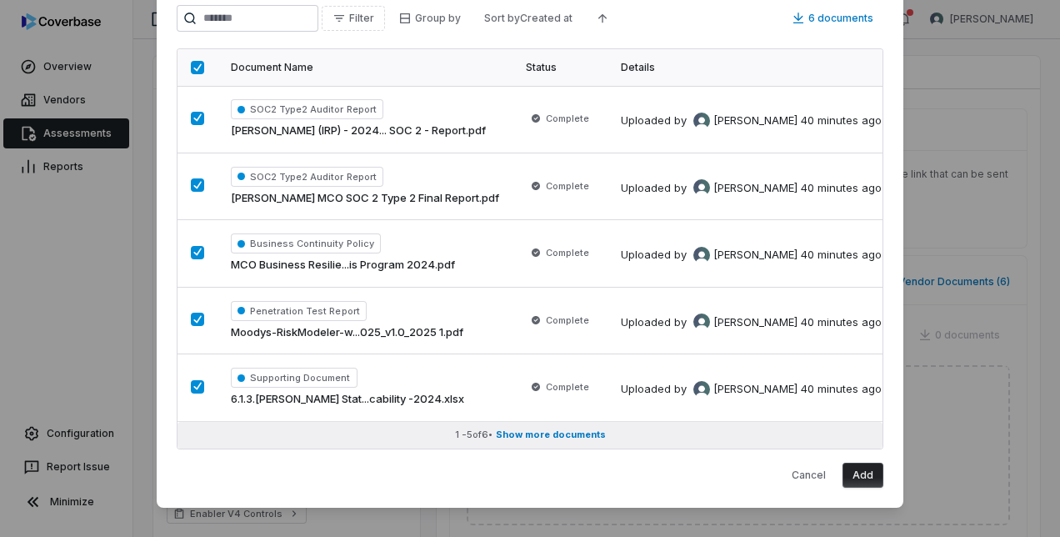
click at [543, 428] on span "Show more documents" at bounding box center [551, 434] width 110 height 13
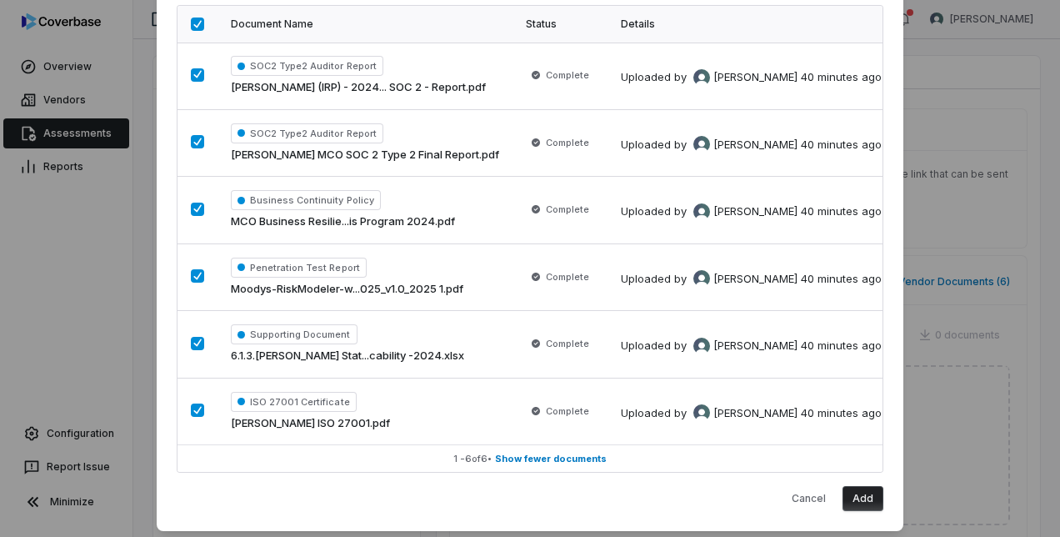
scroll to position [143, 0]
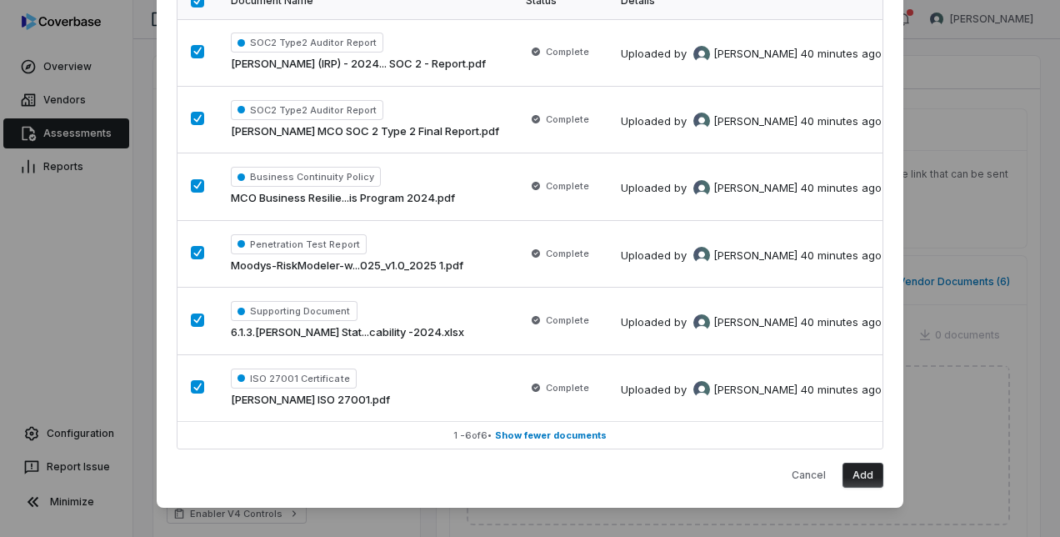
click at [864, 482] on button "Add" at bounding box center [863, 475] width 41 height 25
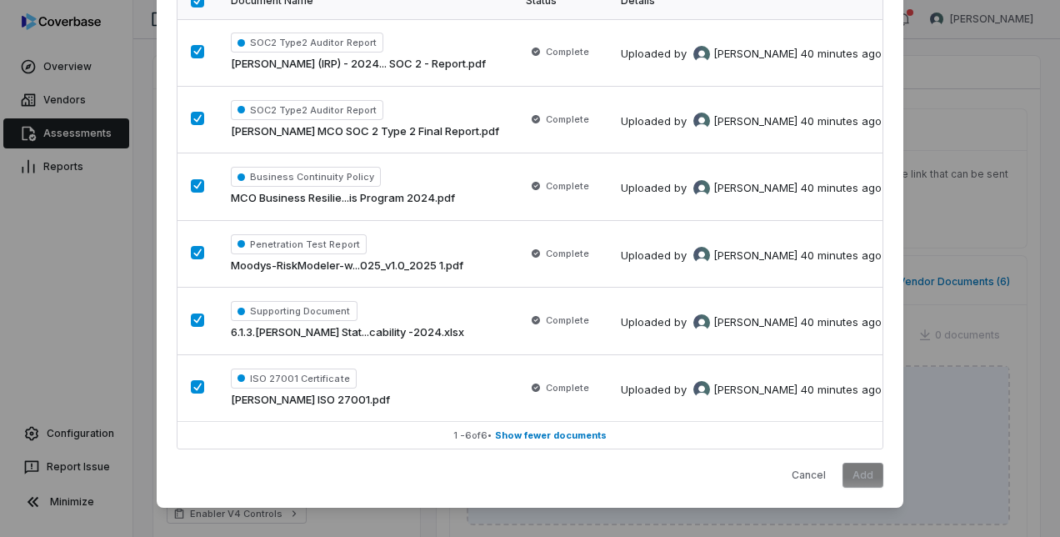
scroll to position [0, 0]
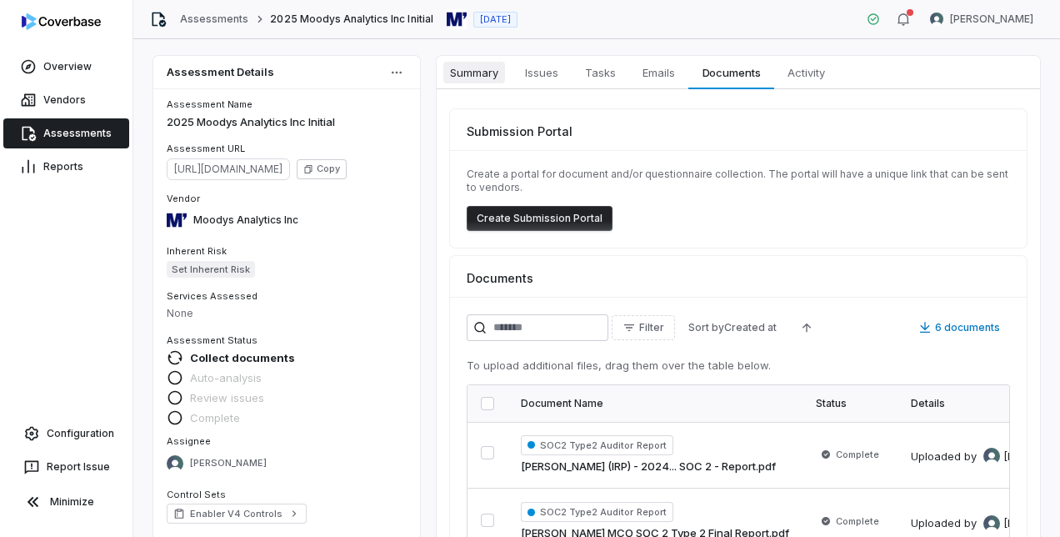
click at [482, 73] on span "Summary" at bounding box center [474, 73] width 62 height 22
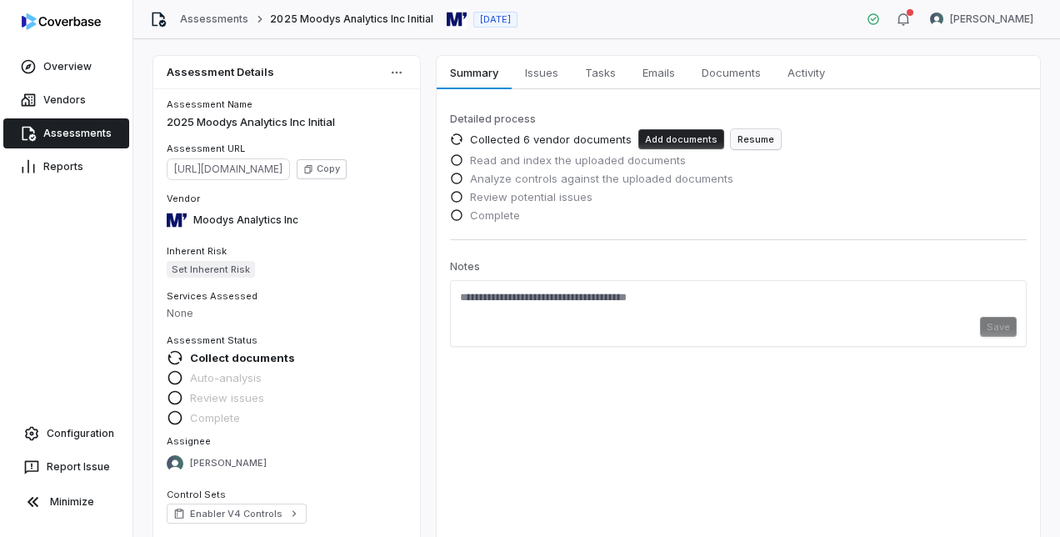
click at [736, 133] on button "Resume" at bounding box center [756, 139] width 50 height 20
